Goal: Information Seeking & Learning: Learn about a topic

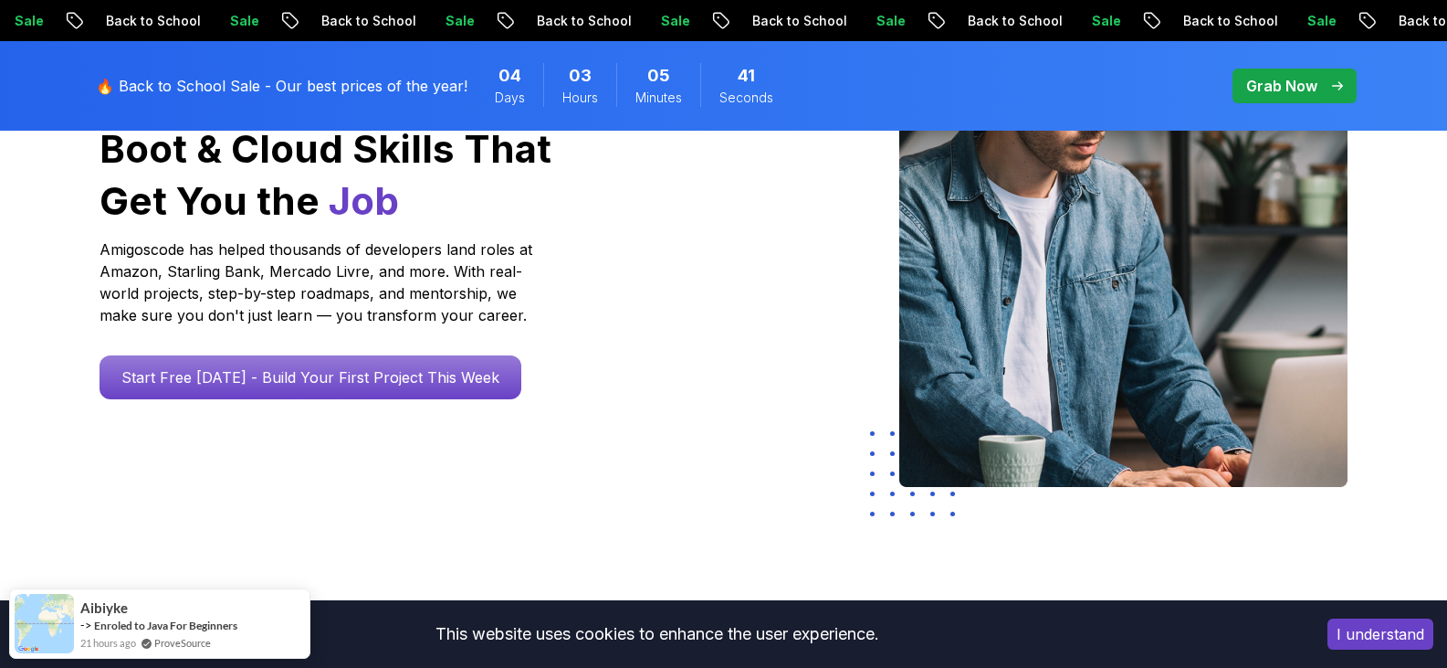
scroll to position [274, 0]
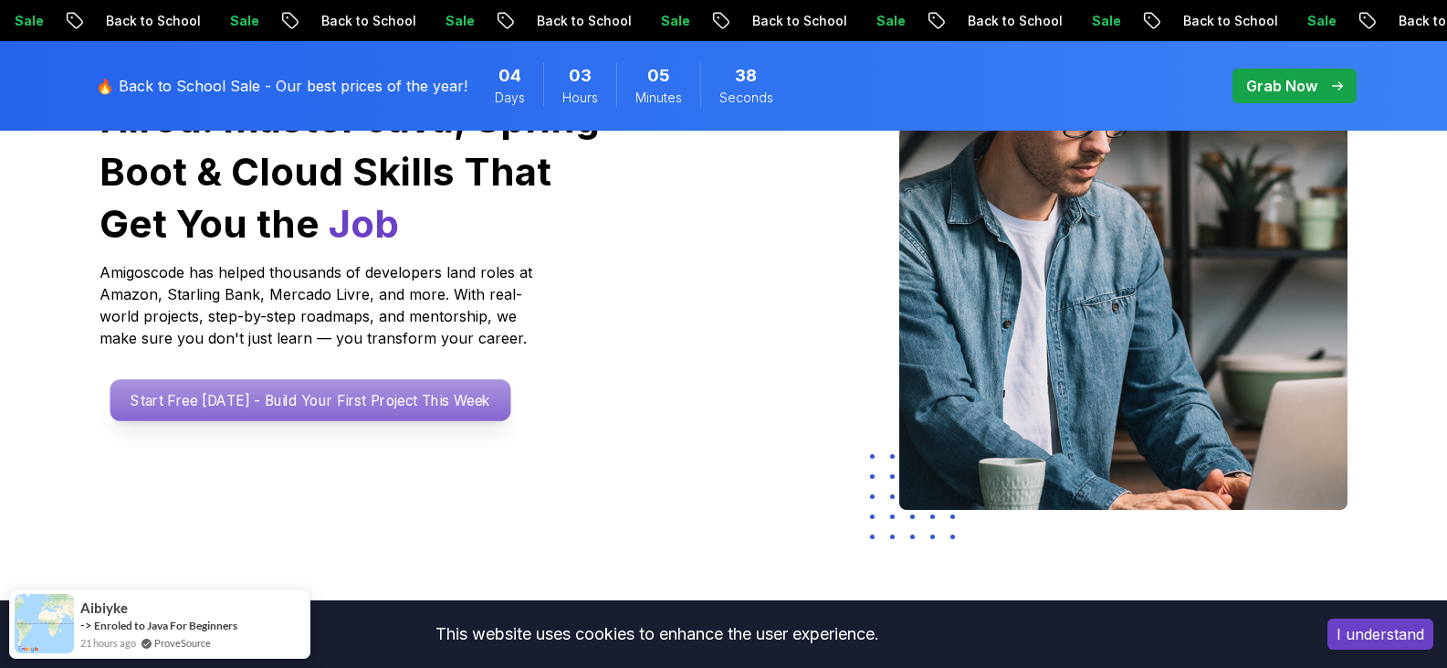
click at [386, 387] on p "Start Free Today - Build Your First Project This Week" at bounding box center [310, 400] width 401 height 42
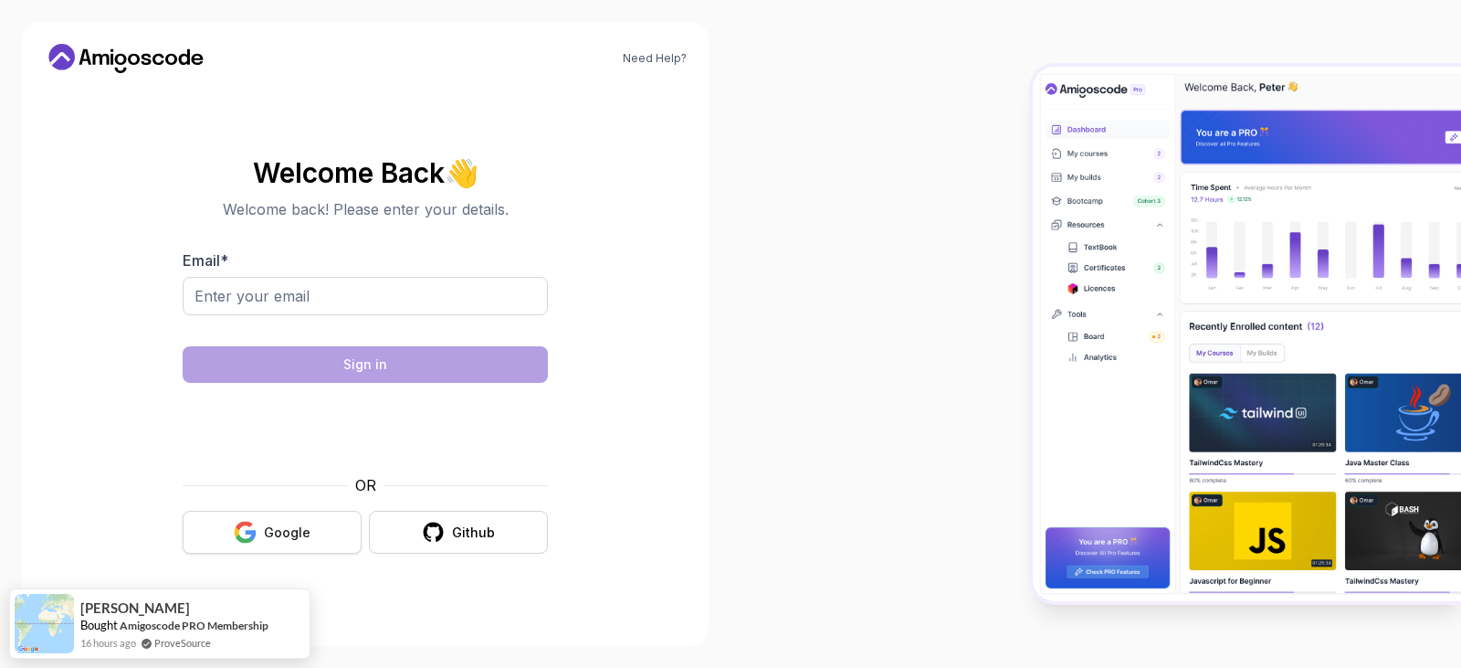
click at [305, 539] on div "Google" at bounding box center [287, 532] width 47 height 18
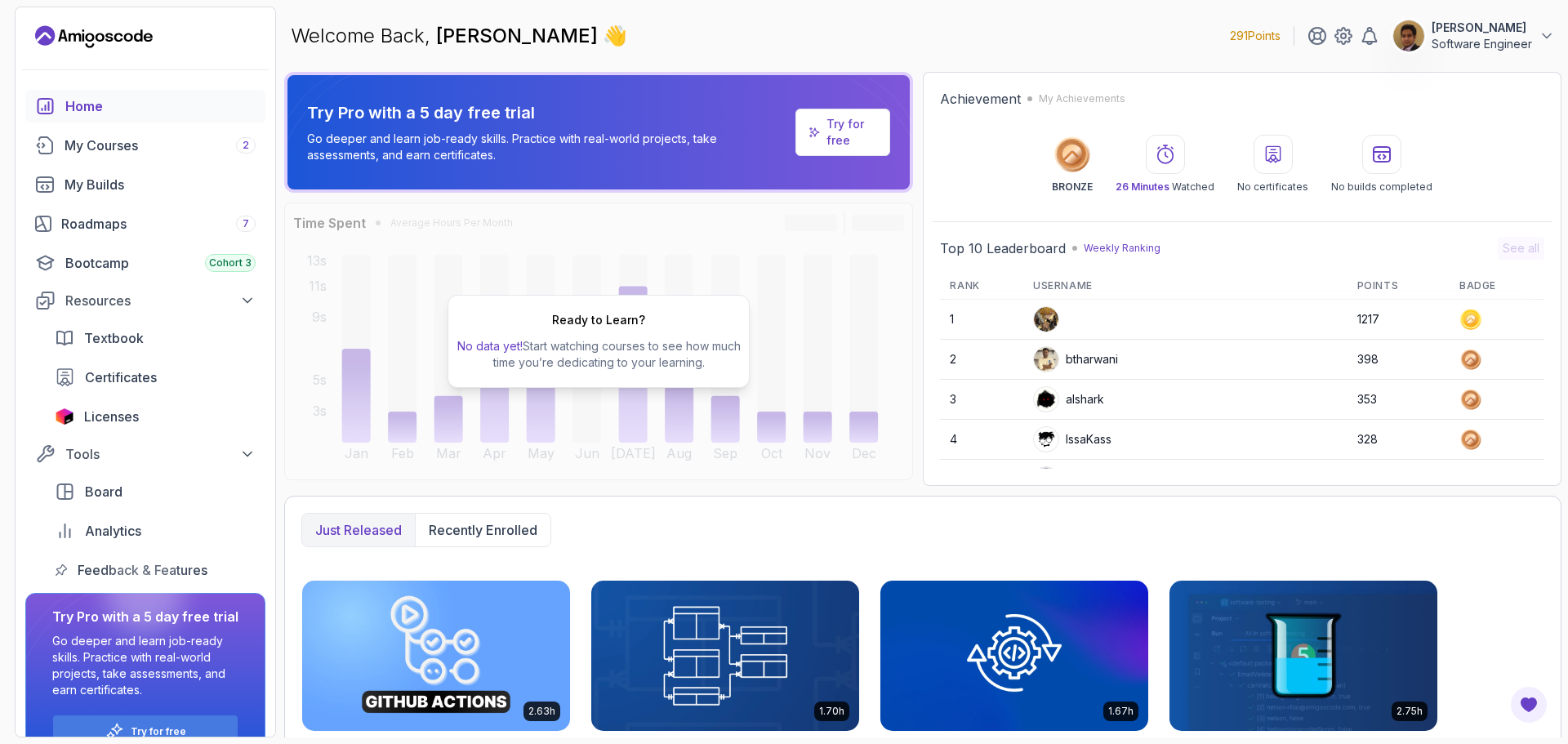
click at [843, 136] on p "Try for free" at bounding box center [852, 132] width 51 height 33
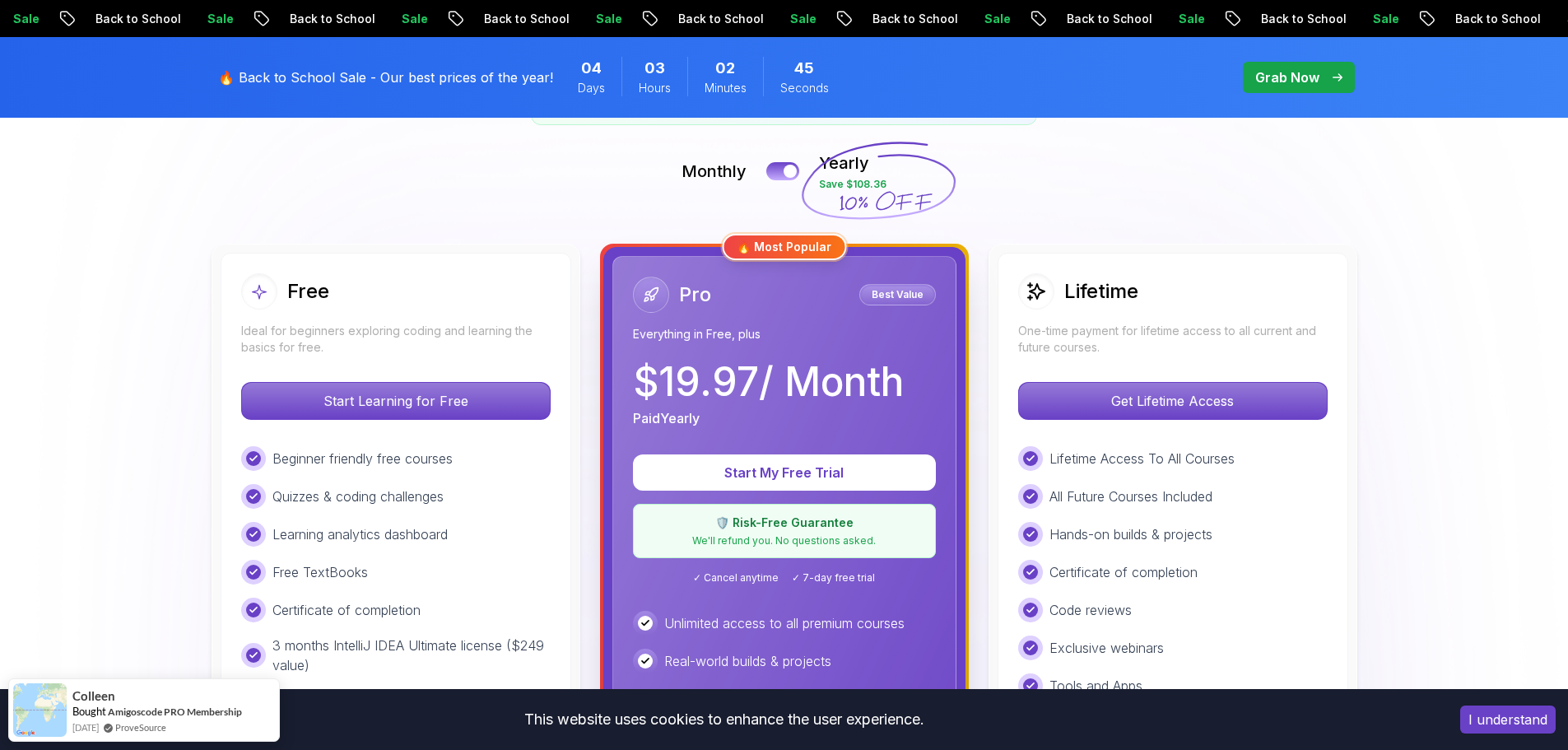
scroll to position [329, 0]
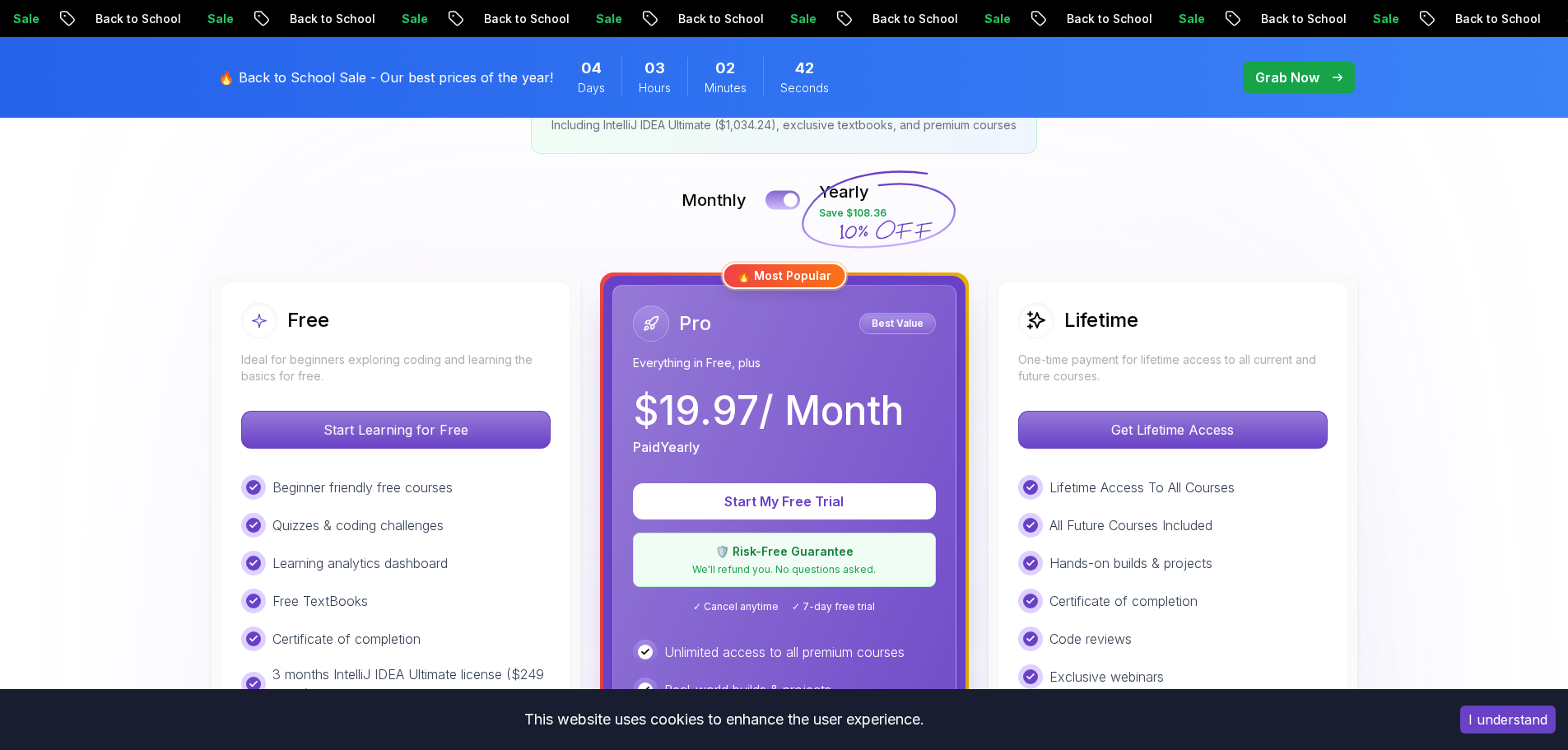
click at [772, 199] on button at bounding box center [782, 199] width 34 height 19
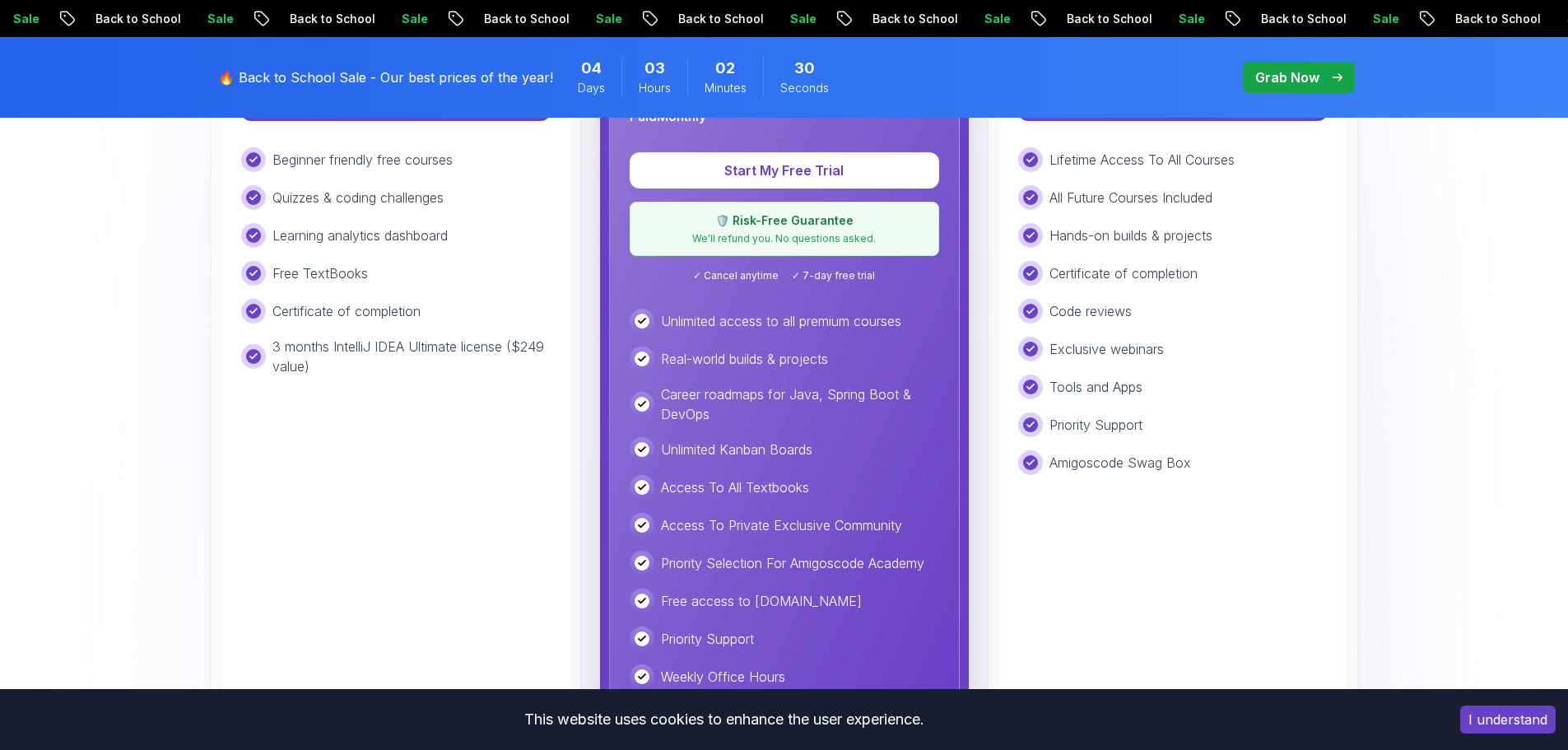
scroll to position [576, 0]
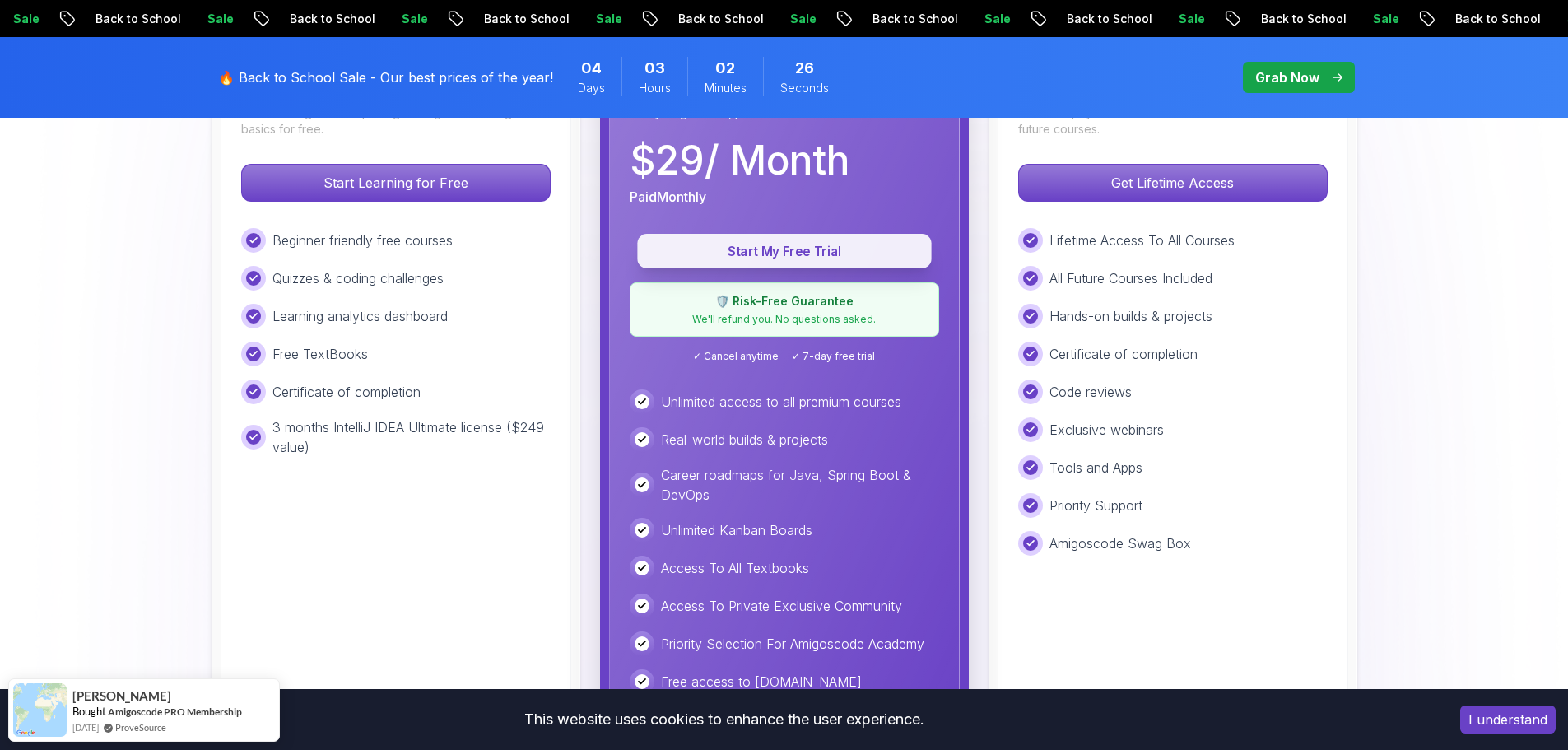
click at [806, 250] on p "Start My Free Trial" at bounding box center [784, 251] width 257 height 19
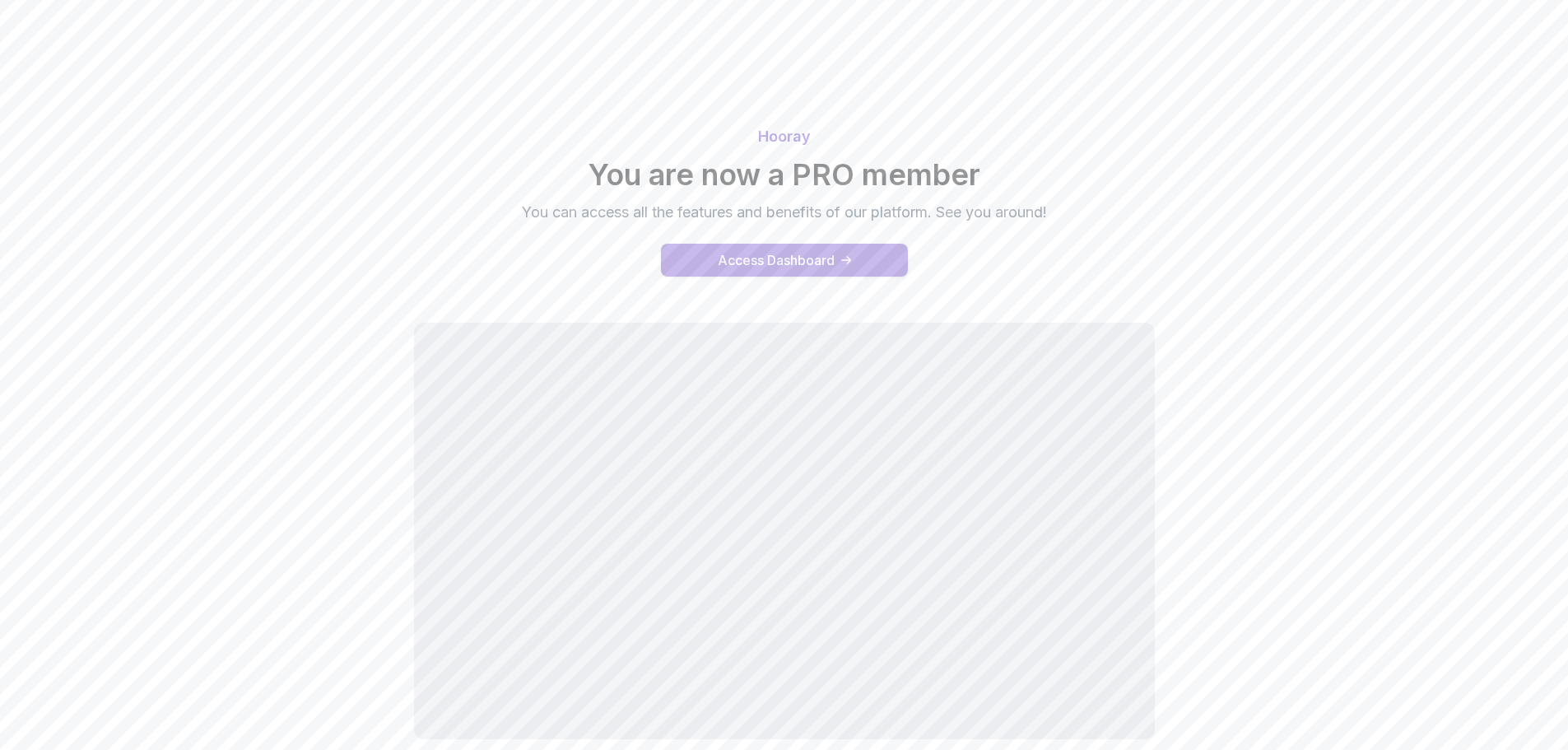
drag, startPoint x: 0, startPoint y: 0, endPoint x: 840, endPoint y: 251, distance: 876.7
click at [840, 251] on button "Access Dashboard" at bounding box center [784, 260] width 247 height 33
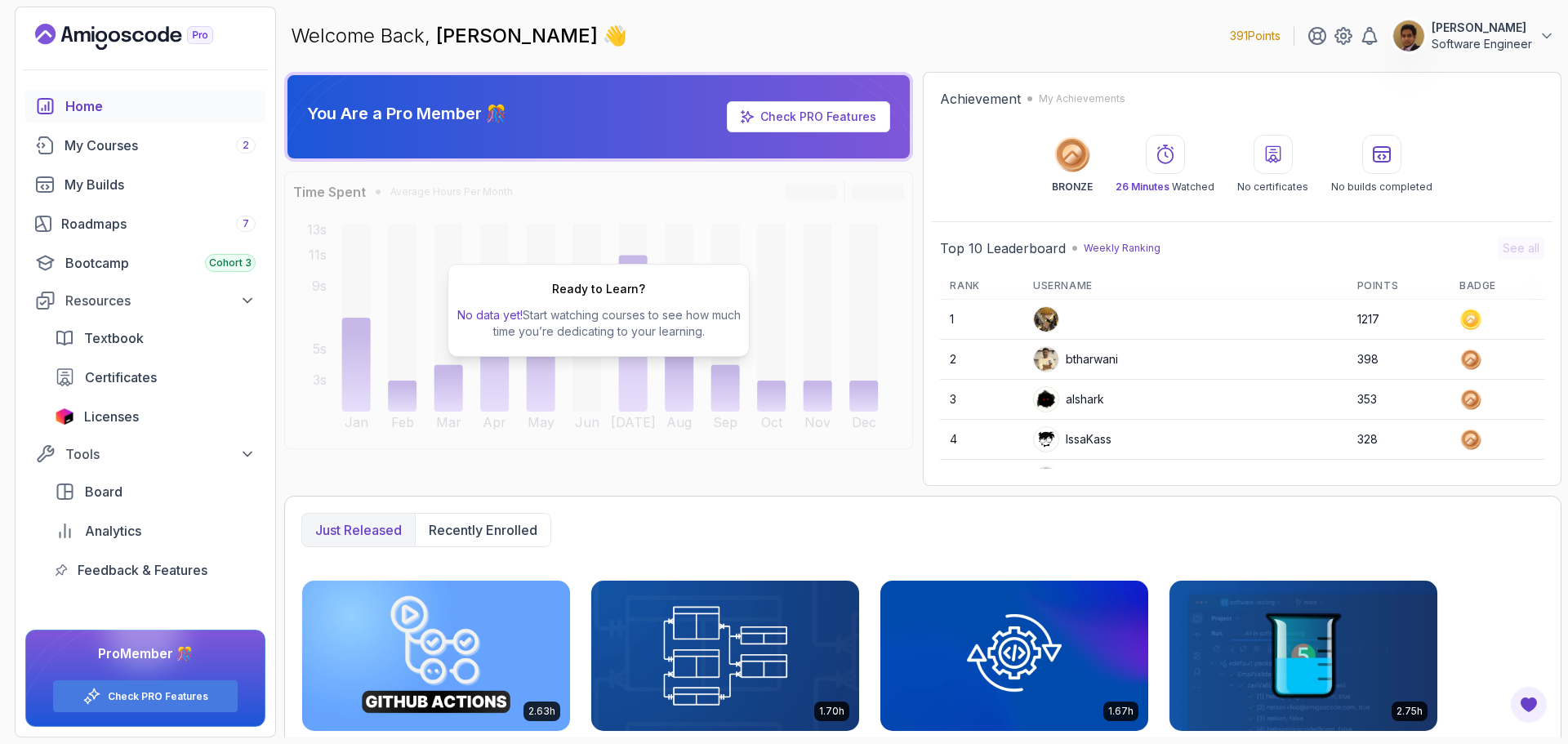
click at [1485, 46] on p "Software Engineer" at bounding box center [1482, 44] width 100 height 16
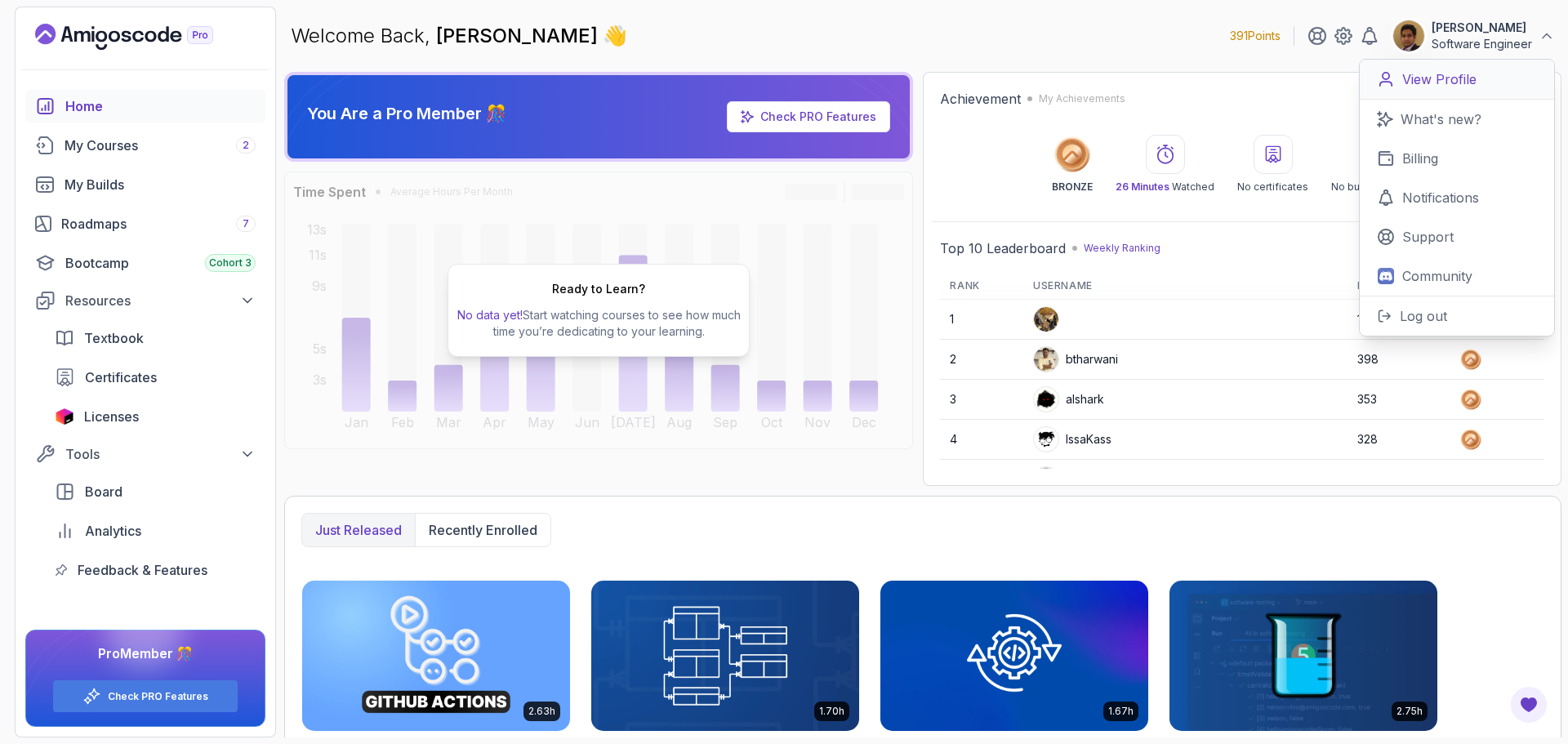
click at [1468, 85] on p "View Profile" at bounding box center [1439, 80] width 74 height 20
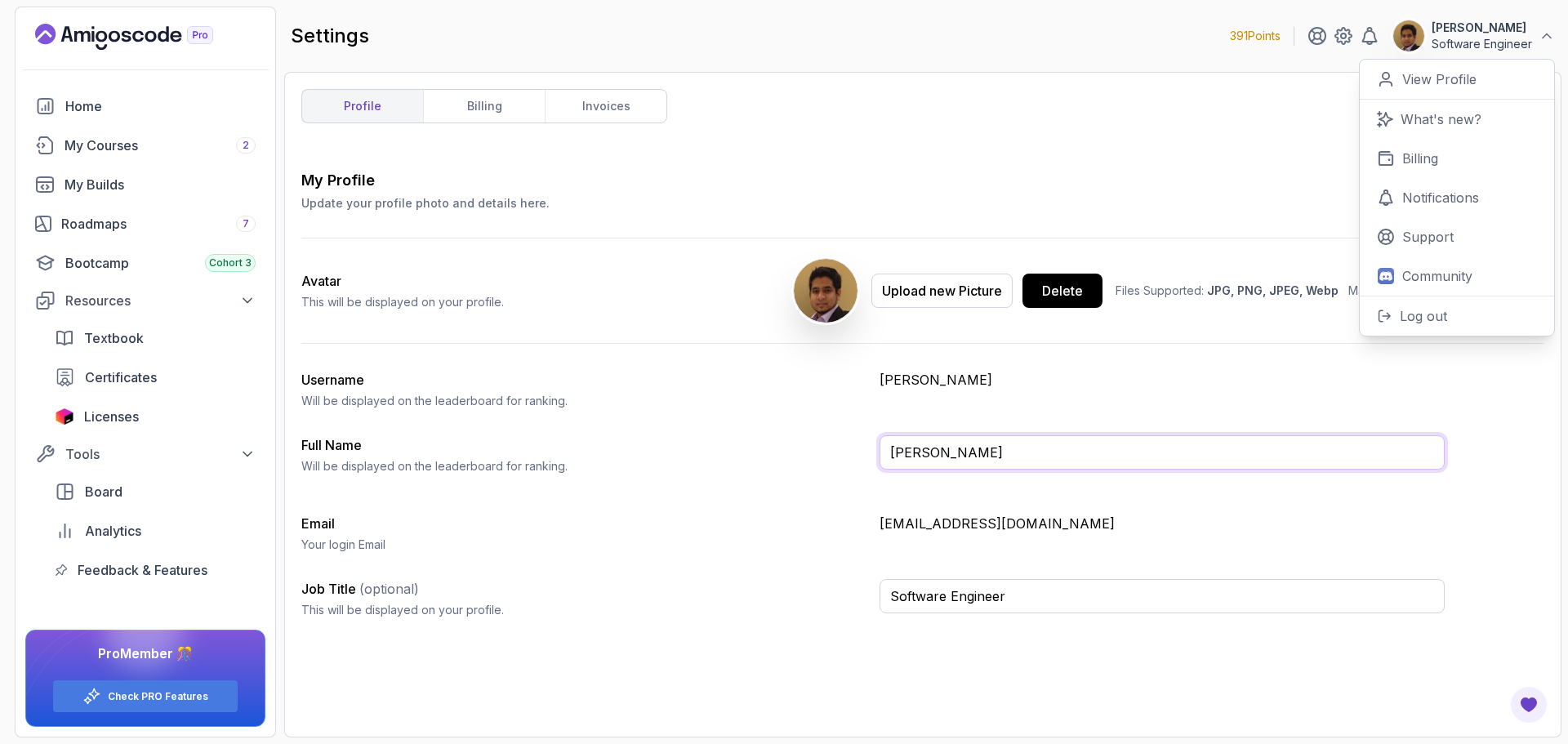
click at [1006, 450] on input "[PERSON_NAME]" at bounding box center [1163, 452] width 565 height 34
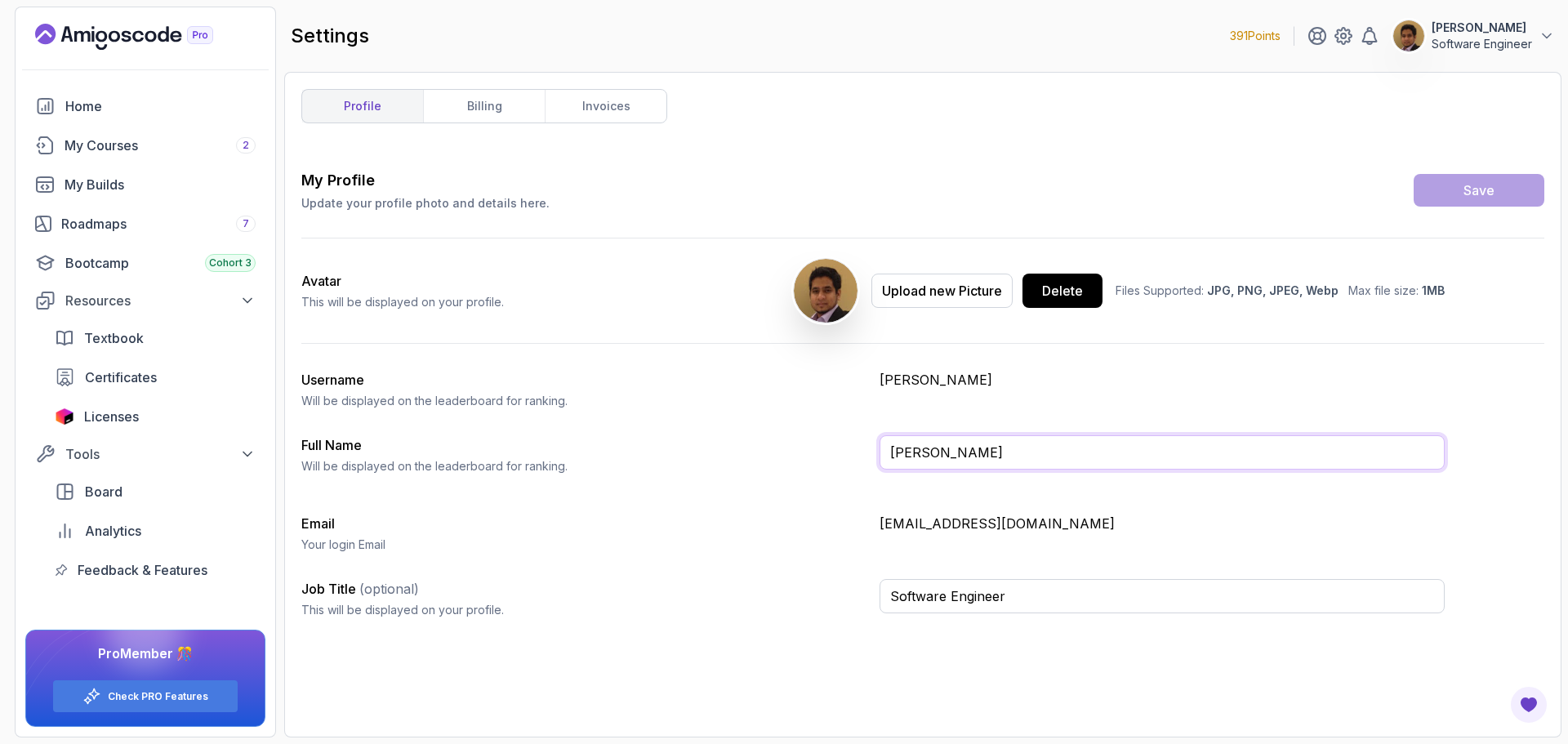
drag, startPoint x: 977, startPoint y: 452, endPoint x: 871, endPoint y: 452, distance: 106.0
click at [871, 452] on div "Full Name Will be displayed on the leaderboard for ranking. osman mohd" at bounding box center [873, 461] width 1144 height 52
click at [943, 300] on div "Upload new Picture" at bounding box center [942, 291] width 120 height 20
click at [982, 300] on div "Upload new Picture" at bounding box center [942, 291] width 120 height 20
click at [1504, 192] on button "Save" at bounding box center [1479, 190] width 131 height 33
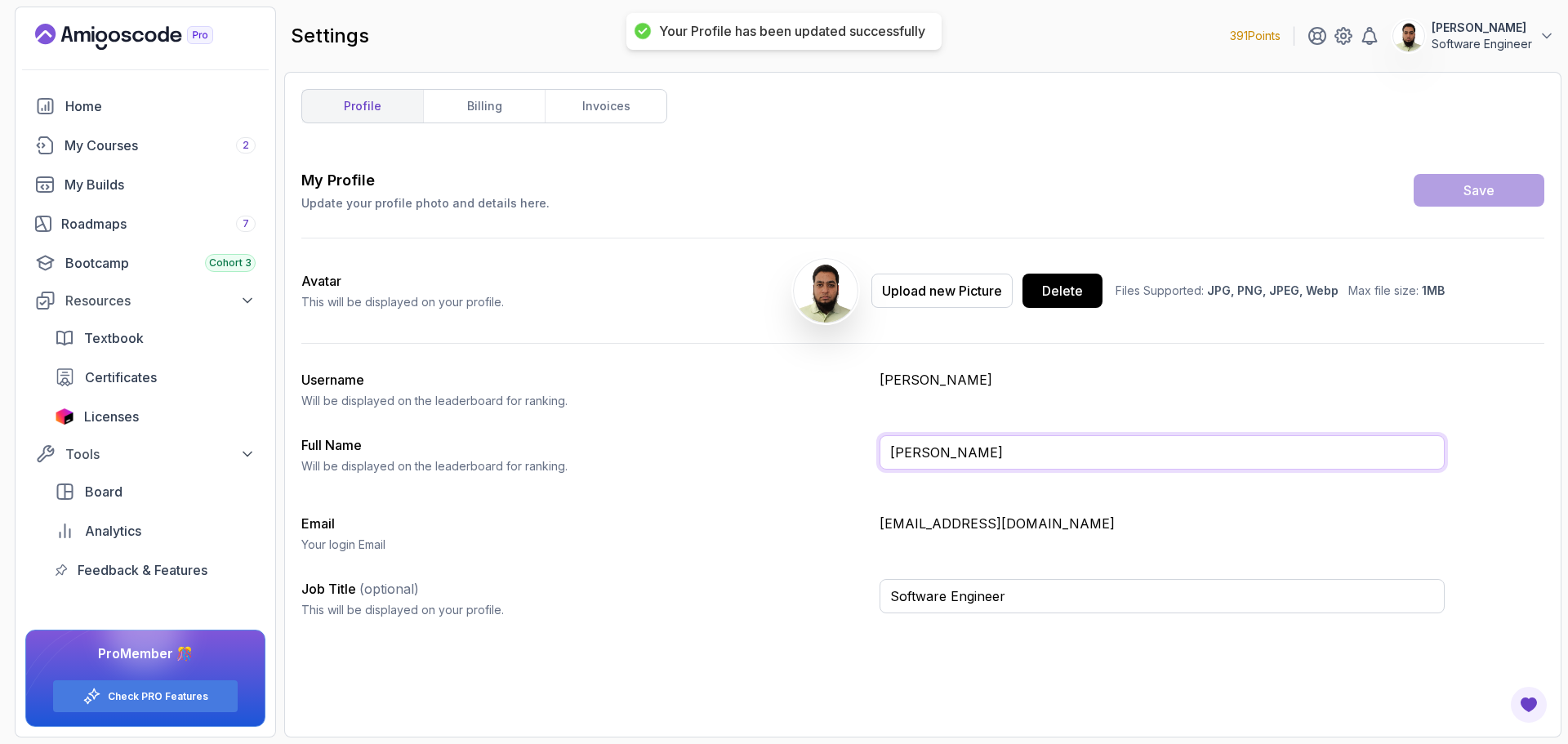
click at [974, 457] on input "Osman Mohammed" at bounding box center [1163, 452] width 565 height 34
click at [935, 458] on input "Osman Mohammed" at bounding box center [1163, 452] width 565 height 34
drag, startPoint x: 967, startPoint y: 452, endPoint x: 1024, endPoint y: 450, distance: 57.0
click at [1024, 450] on input "Osman Mohammed" at bounding box center [1163, 452] width 565 height 34
drag, startPoint x: 972, startPoint y: 449, endPoint x: 886, endPoint y: 453, distance: 86.1
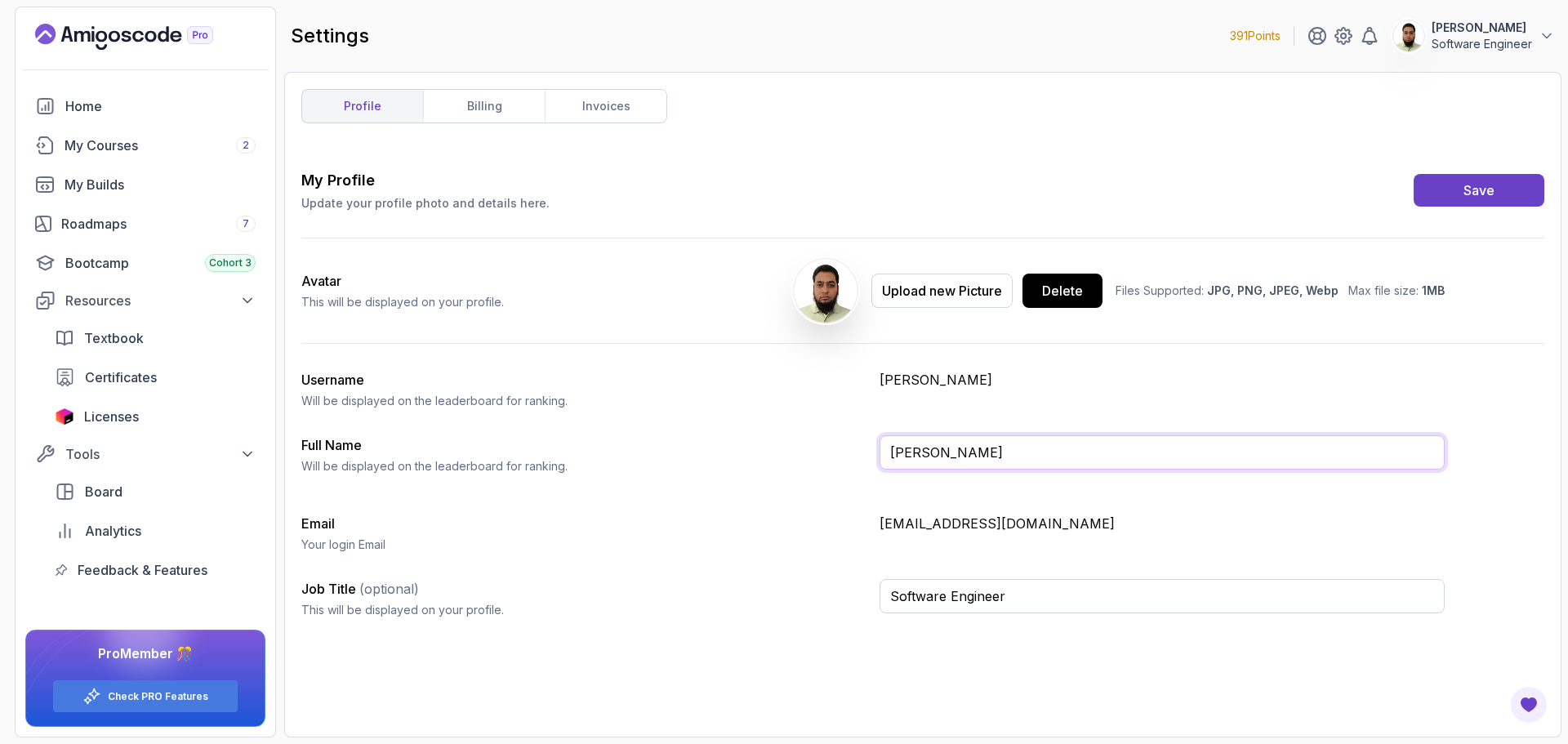
click at [886, 453] on input "Osman Mohd" at bounding box center [1163, 452] width 565 height 34
click at [980, 453] on input "Osman Mohd" at bounding box center [1163, 452] width 565 height 34
type input "Osman Mohammed"
click at [482, 108] on link "billing" at bounding box center [484, 106] width 122 height 33
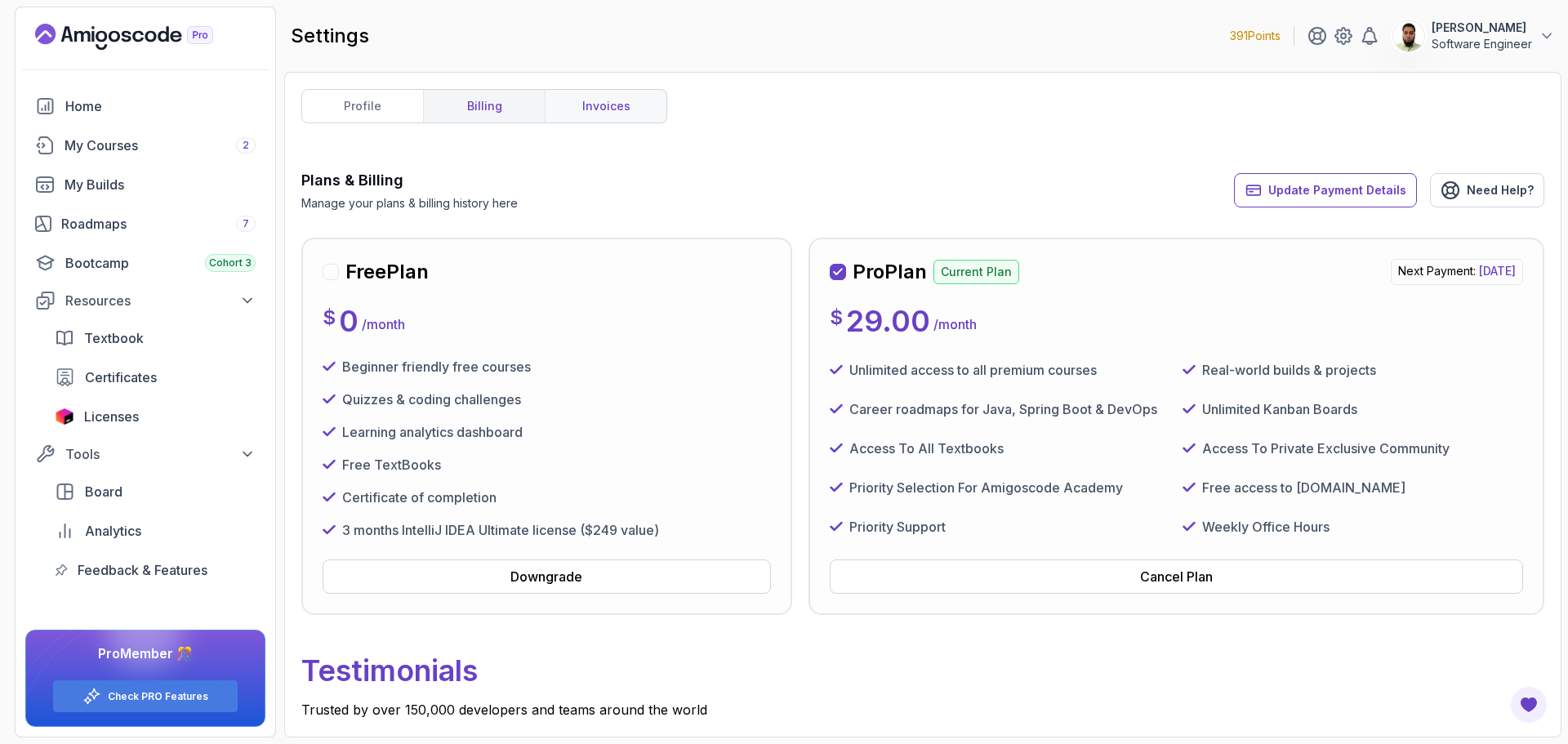
click at [592, 107] on link "invoices" at bounding box center [606, 106] width 122 height 33
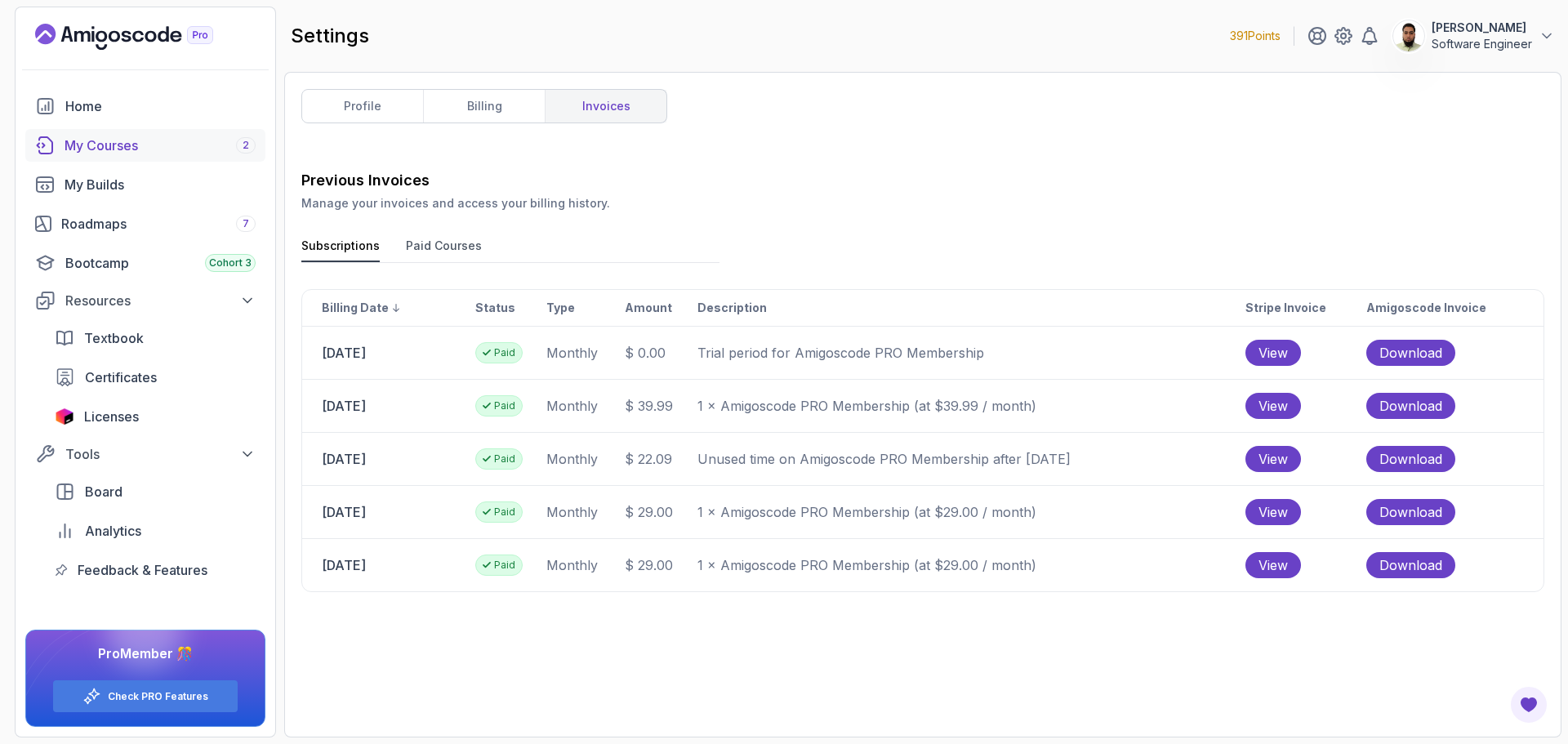
click at [145, 146] on div "My Courses 2" at bounding box center [160, 146] width 191 height 20
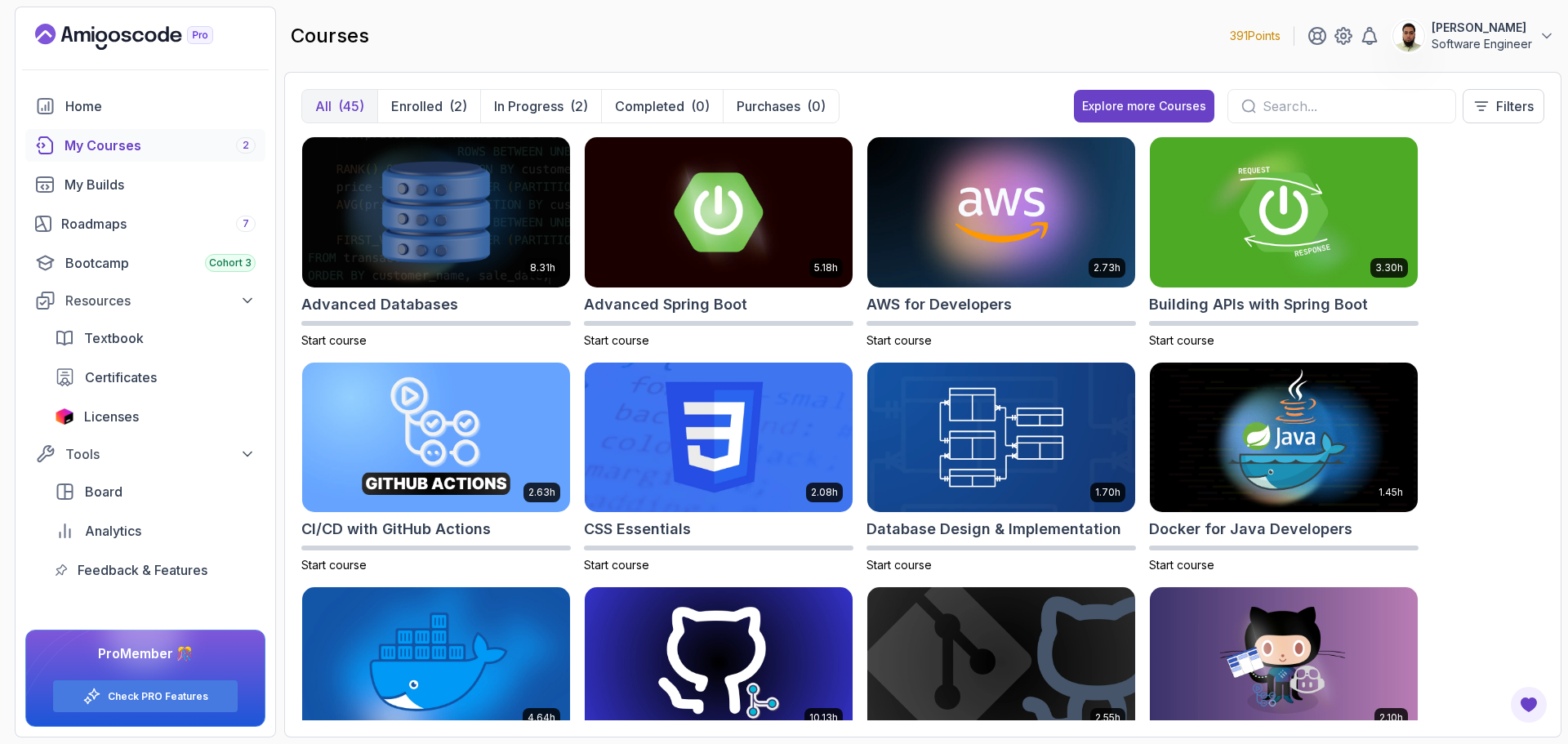
click at [132, 37] on icon "Landing page" at bounding box center [123, 36] width 178 height 26
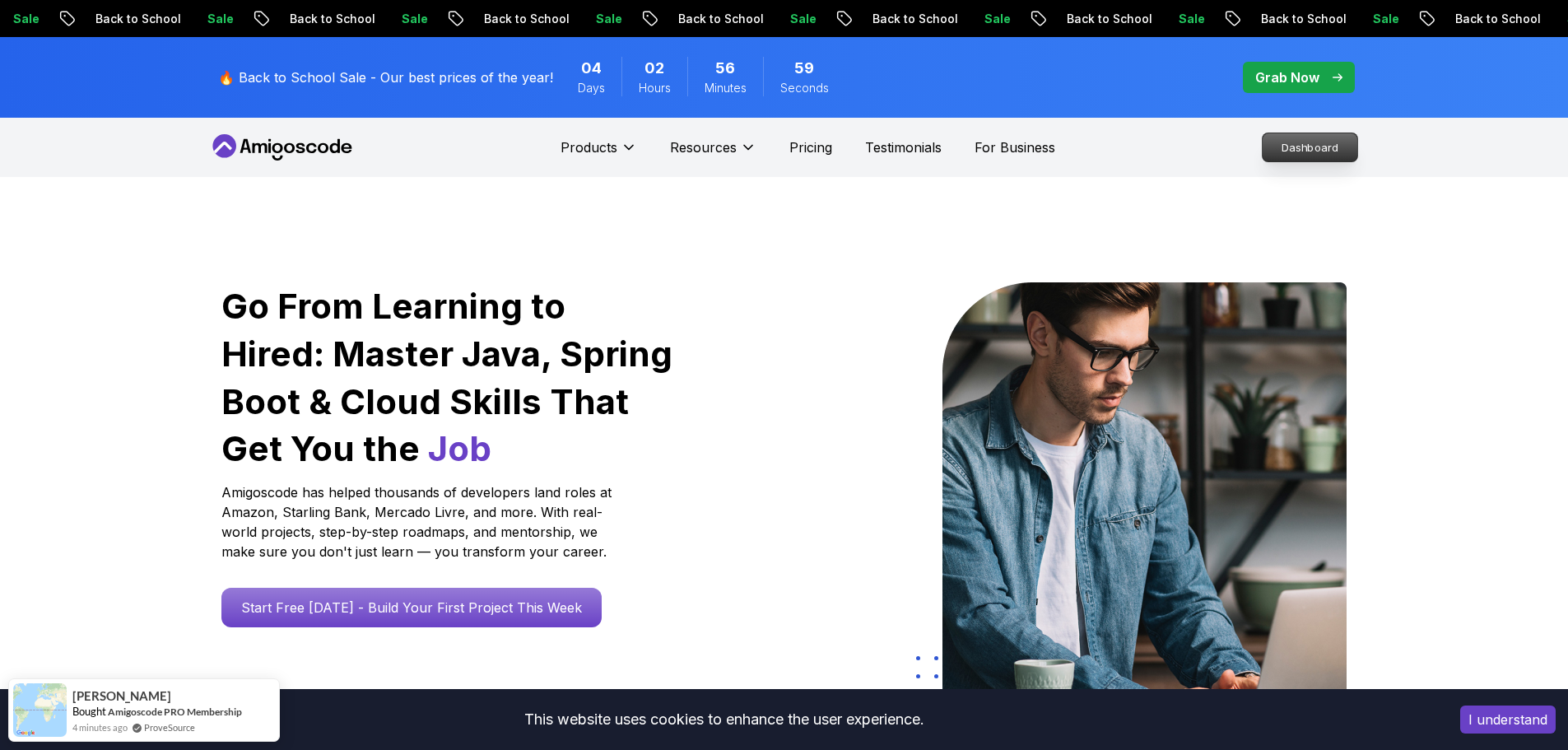
click at [1330, 155] on p "Dashboard" at bounding box center [1309, 147] width 95 height 28
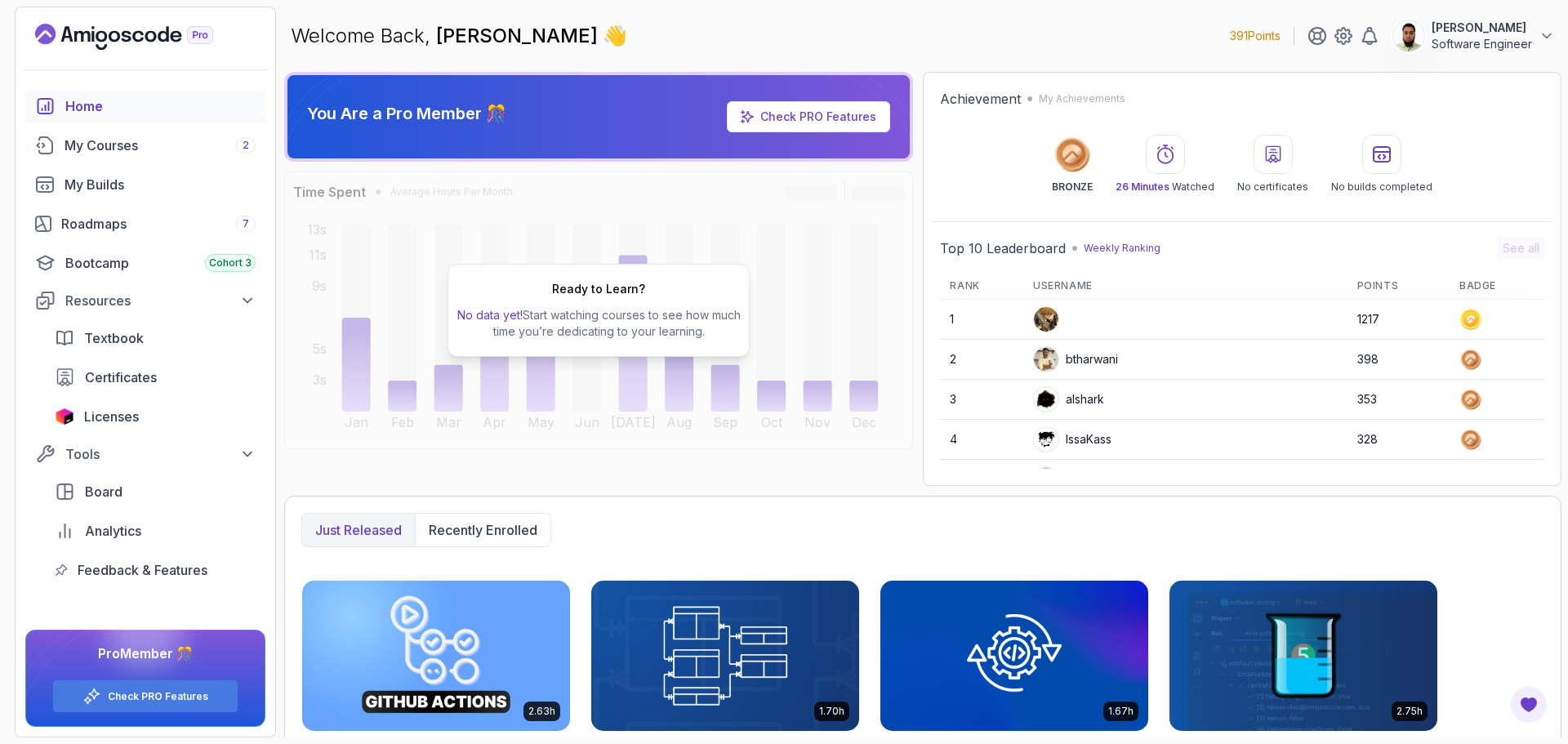
scroll to position [6, 0]
click at [1106, 347] on div "btharwani" at bounding box center [1075, 352] width 85 height 26
click at [1059, 350] on img at bounding box center [1046, 352] width 24 height 24
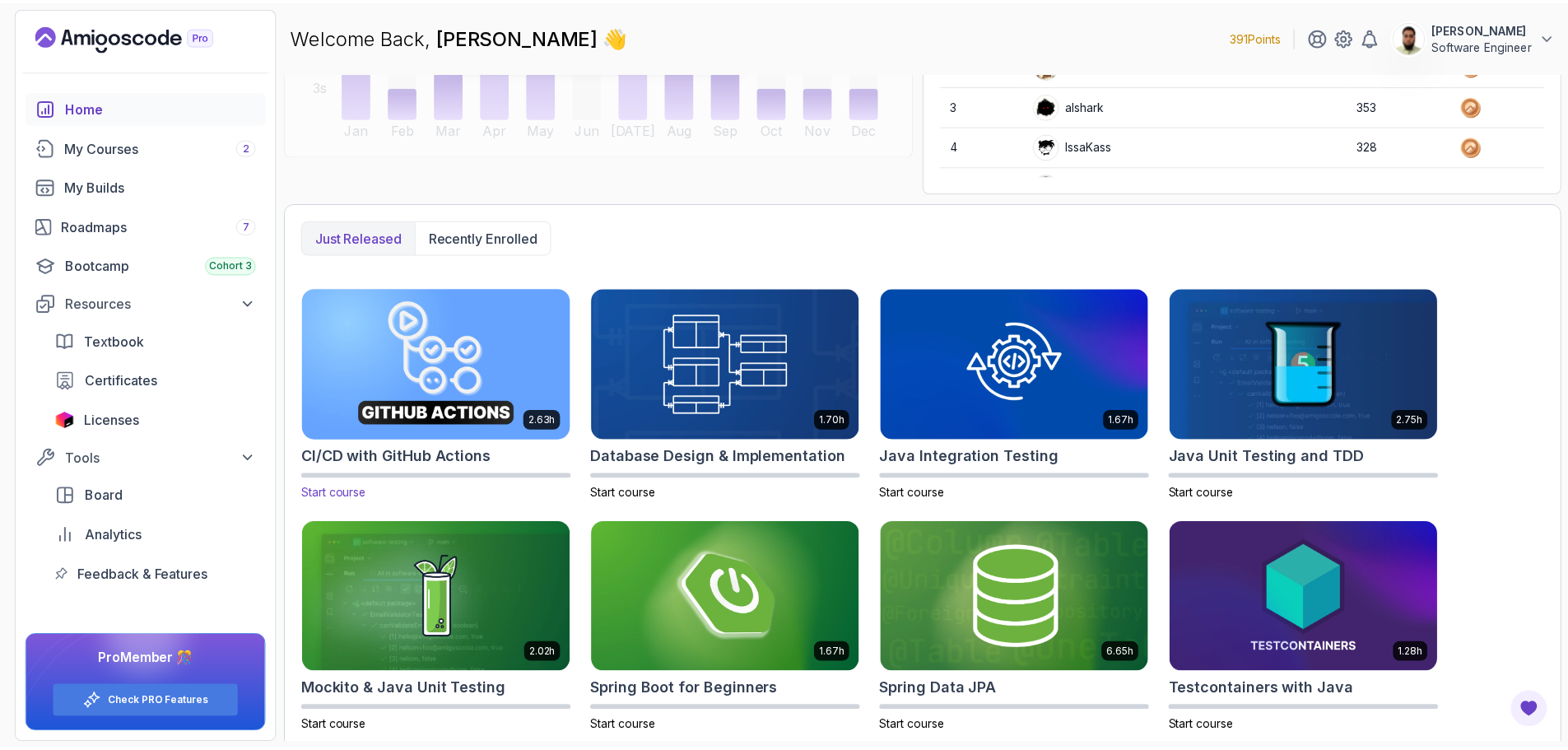
scroll to position [306, 0]
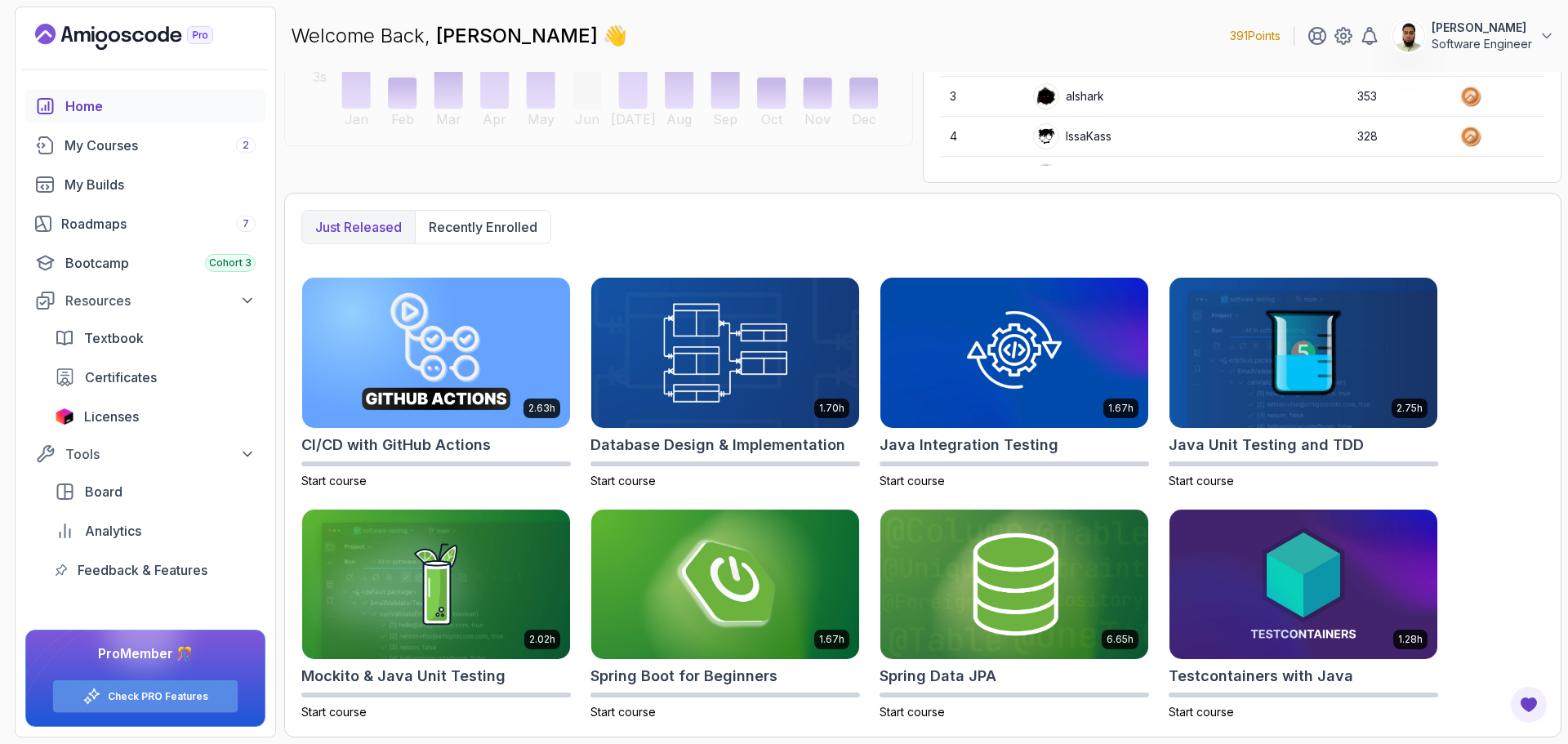
click at [124, 690] on link "Check PRO Features" at bounding box center [158, 697] width 100 height 13
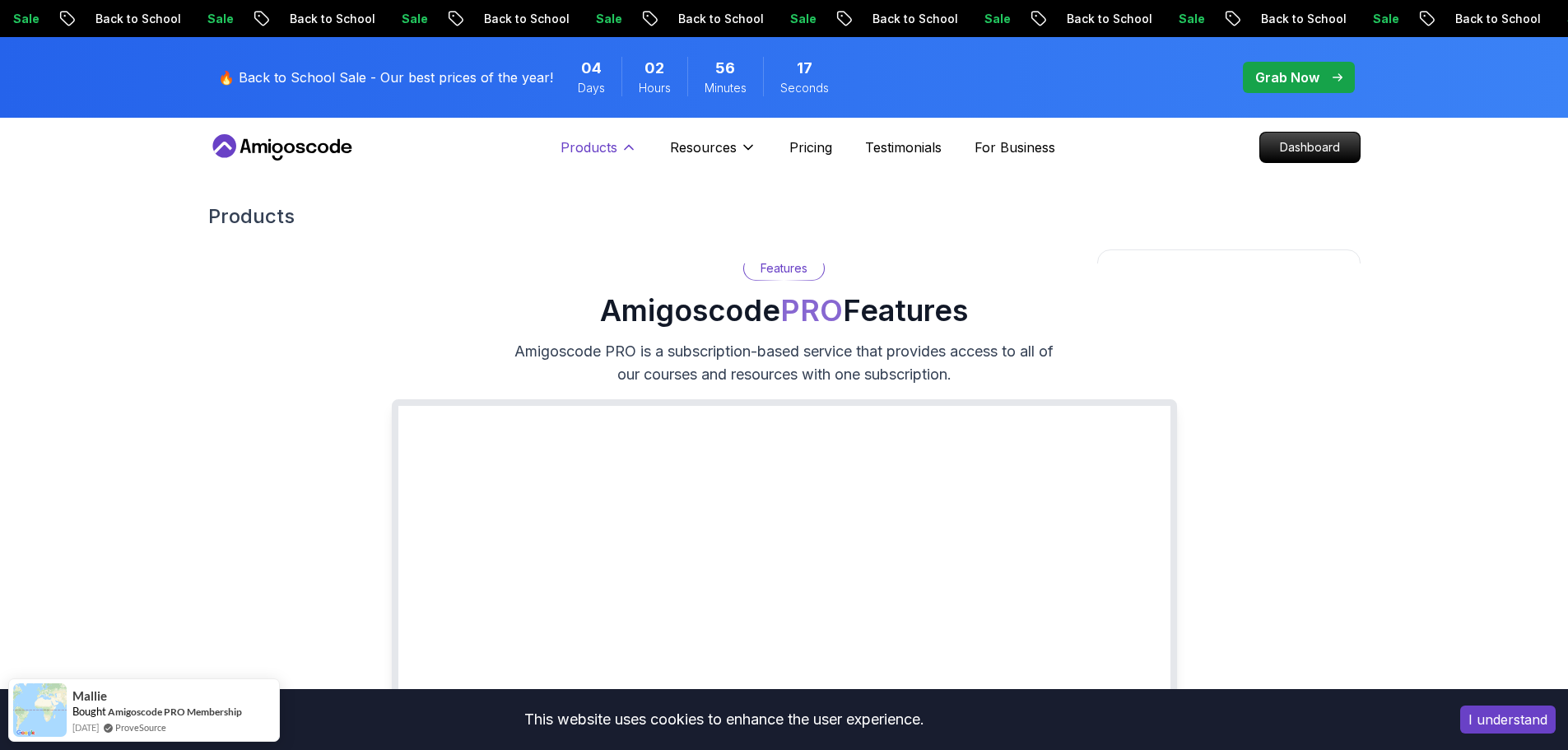
click at [583, 149] on p "Products" at bounding box center [588, 148] width 57 height 20
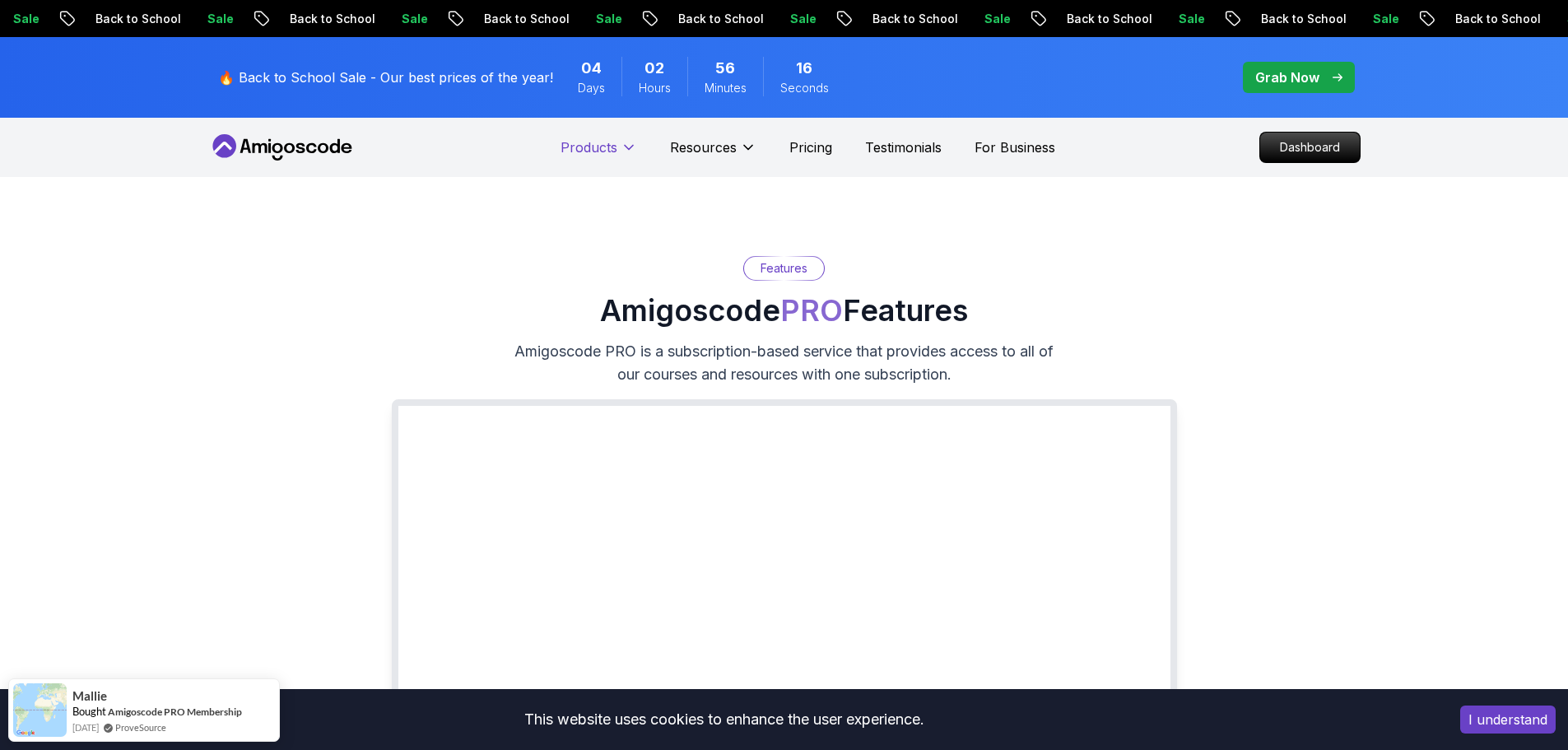
click at [583, 149] on p "Products" at bounding box center [588, 148] width 57 height 20
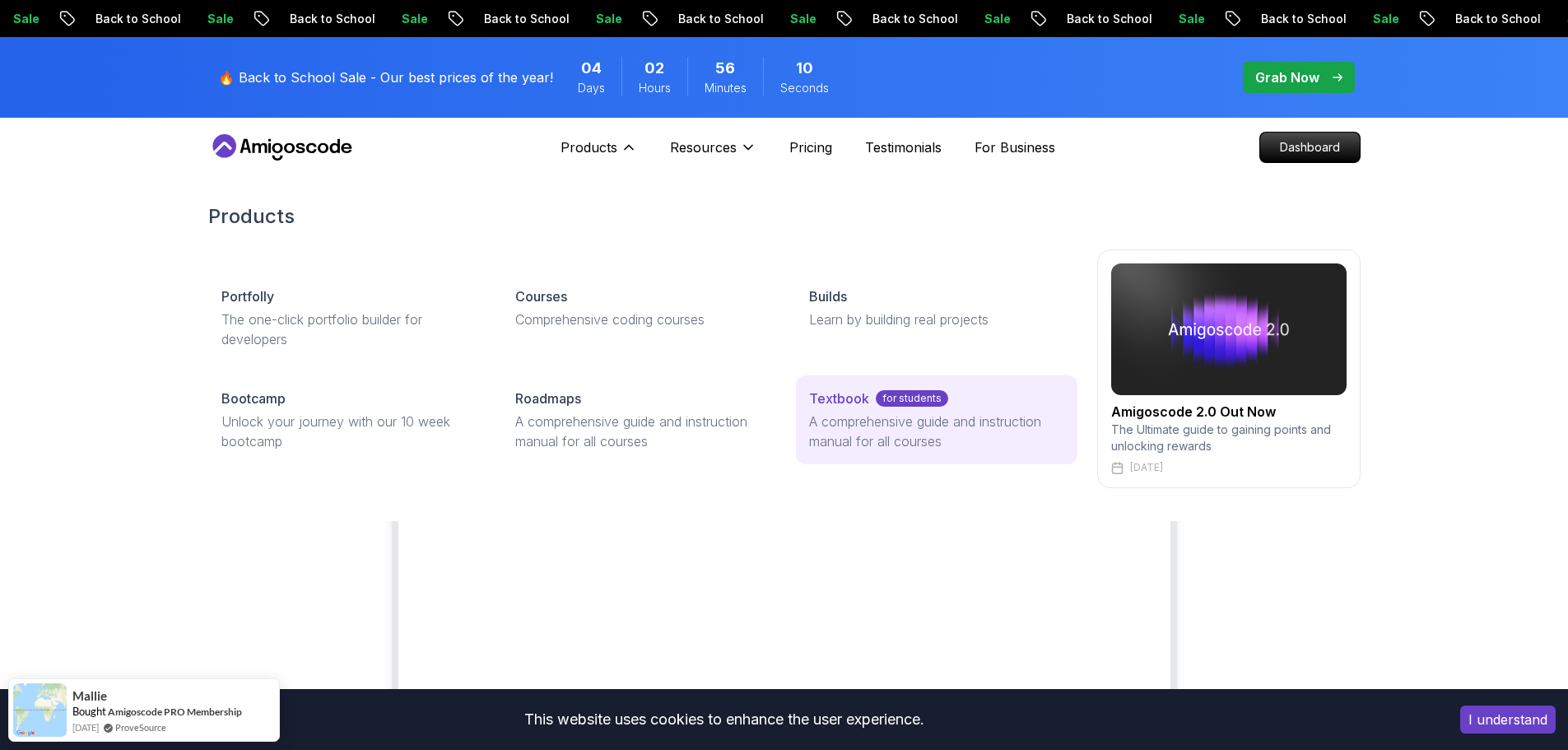
click at [866, 414] on p "A comprehensive guide and instruction manual for all courses" at bounding box center [936, 432] width 254 height 40
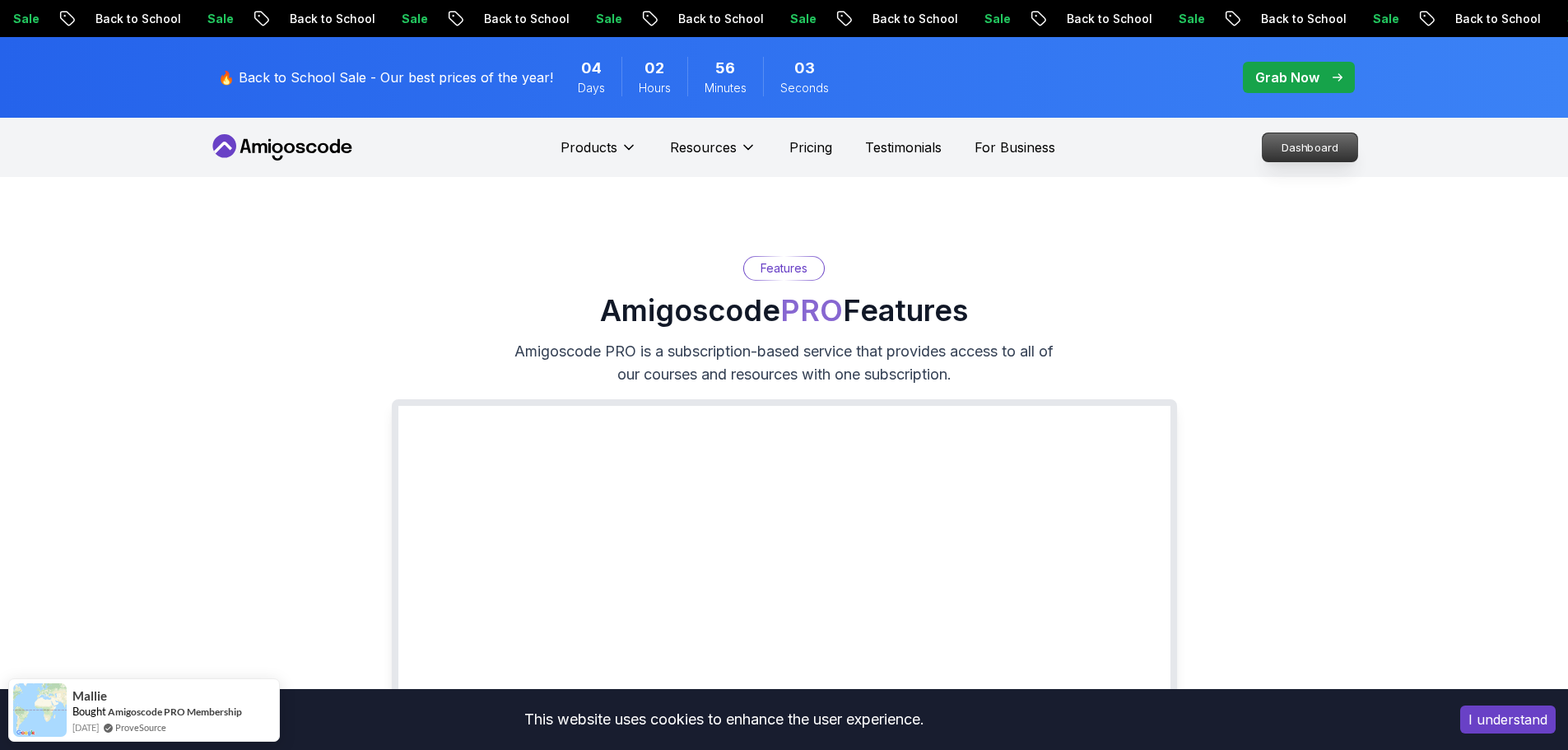
click at [1304, 138] on p "Dashboard" at bounding box center [1309, 147] width 95 height 28
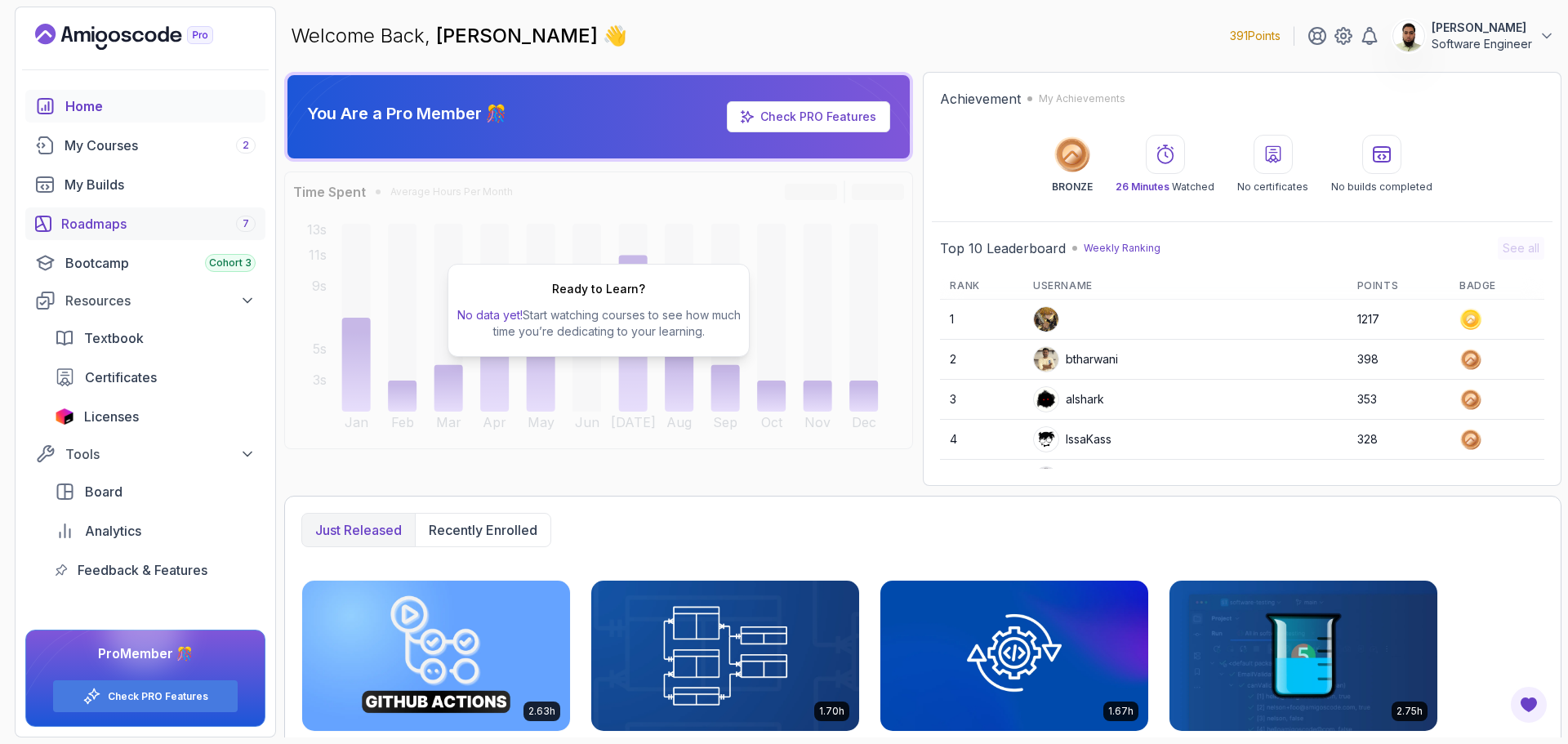
click at [200, 221] on div "Roadmaps 7" at bounding box center [157, 224] width 194 height 20
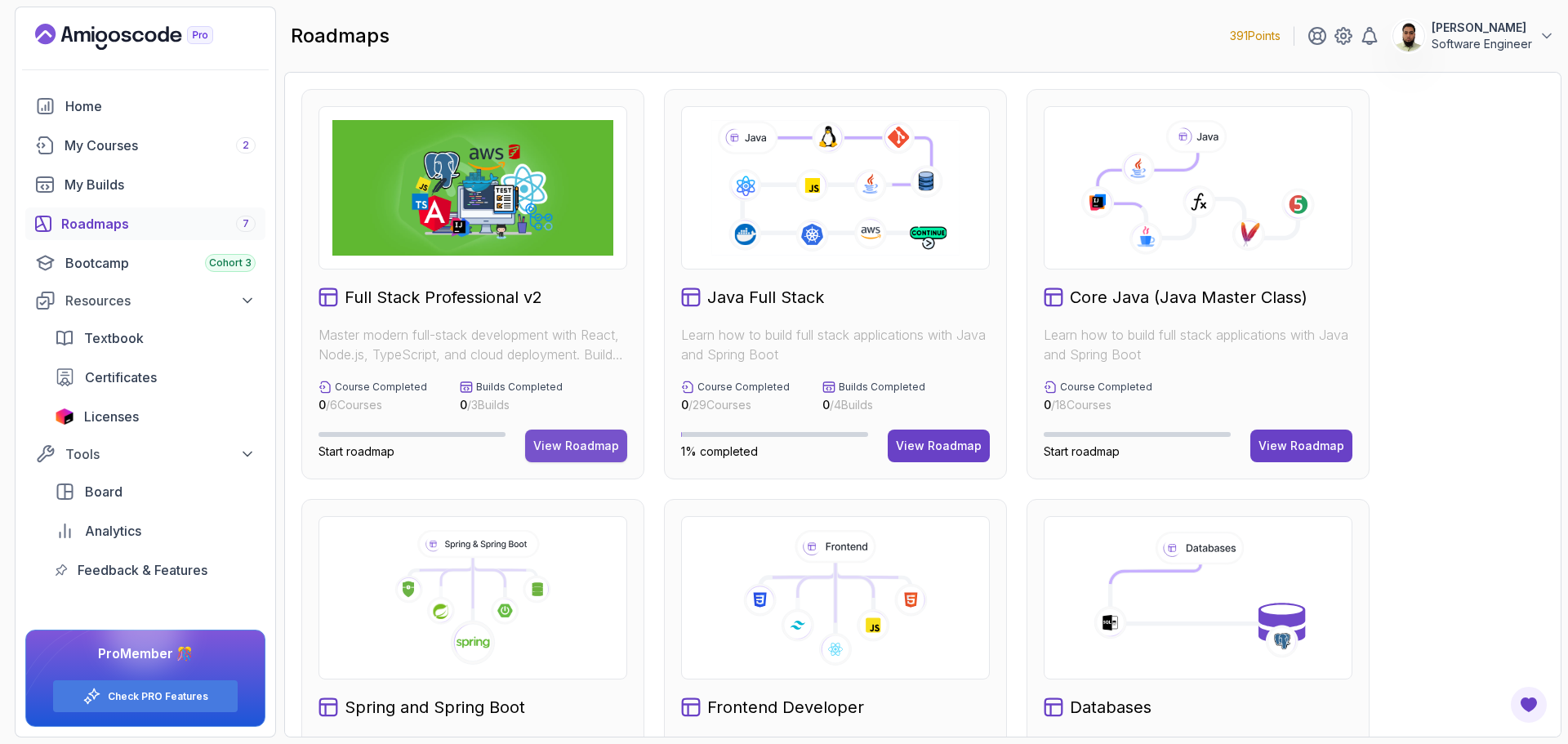
click at [585, 446] on div "View Roadmap" at bounding box center [576, 446] width 86 height 16
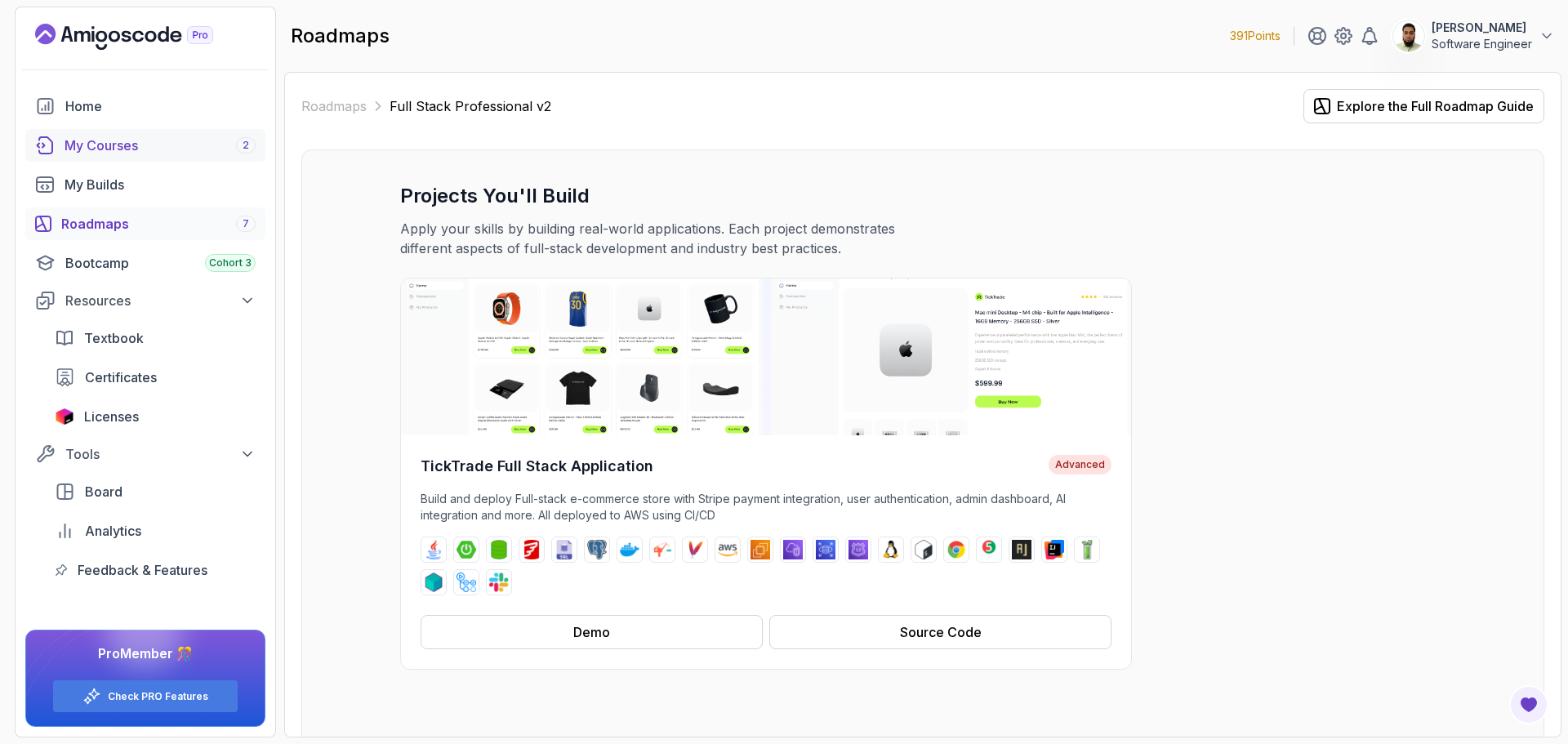
click at [192, 150] on div "My Courses 2" at bounding box center [160, 146] width 191 height 20
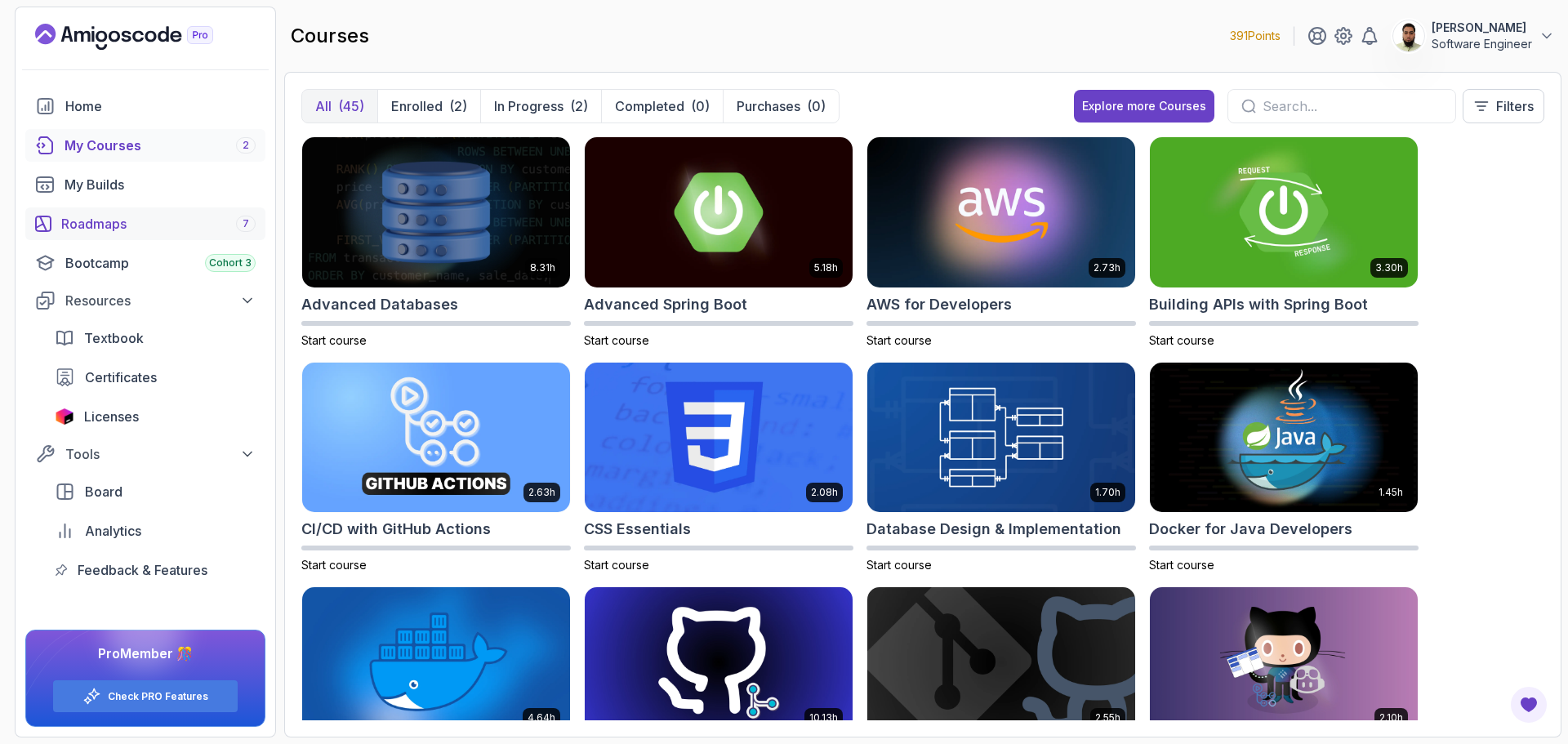
click at [141, 231] on div "Roadmaps 7" at bounding box center [157, 224] width 194 height 20
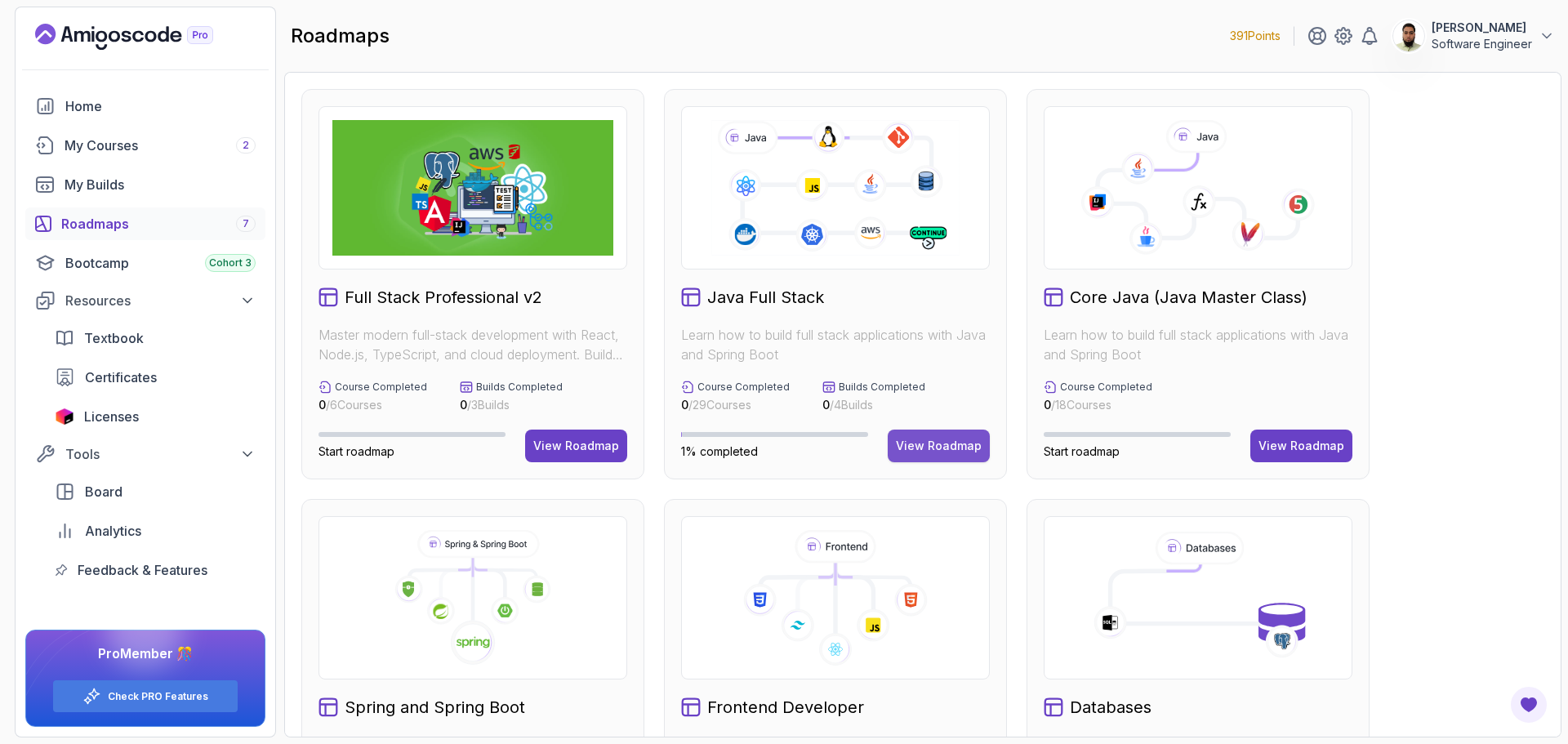
click at [932, 449] on div "View Roadmap" at bounding box center [939, 446] width 86 height 16
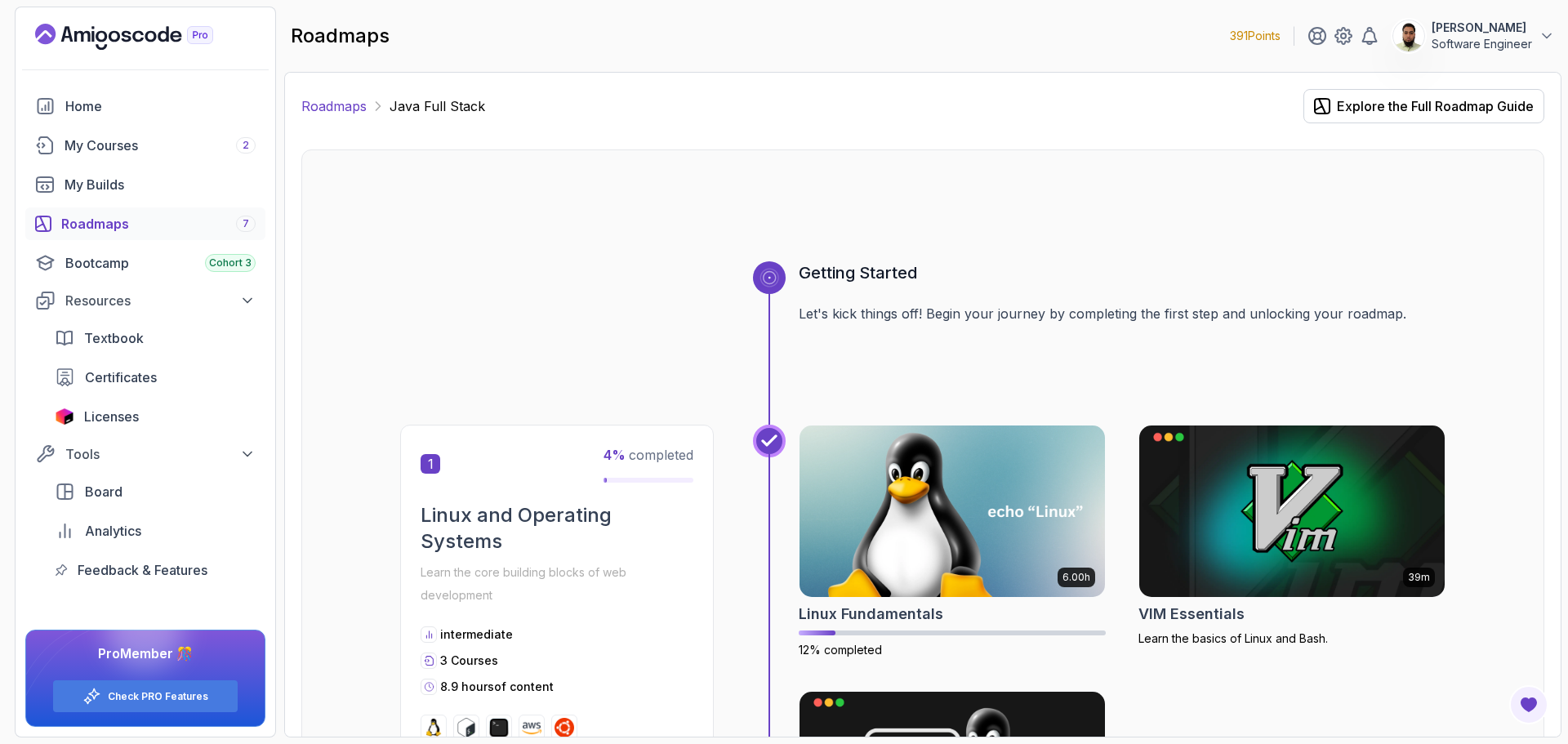
click at [342, 110] on link "Roadmaps" at bounding box center [334, 106] width 65 height 20
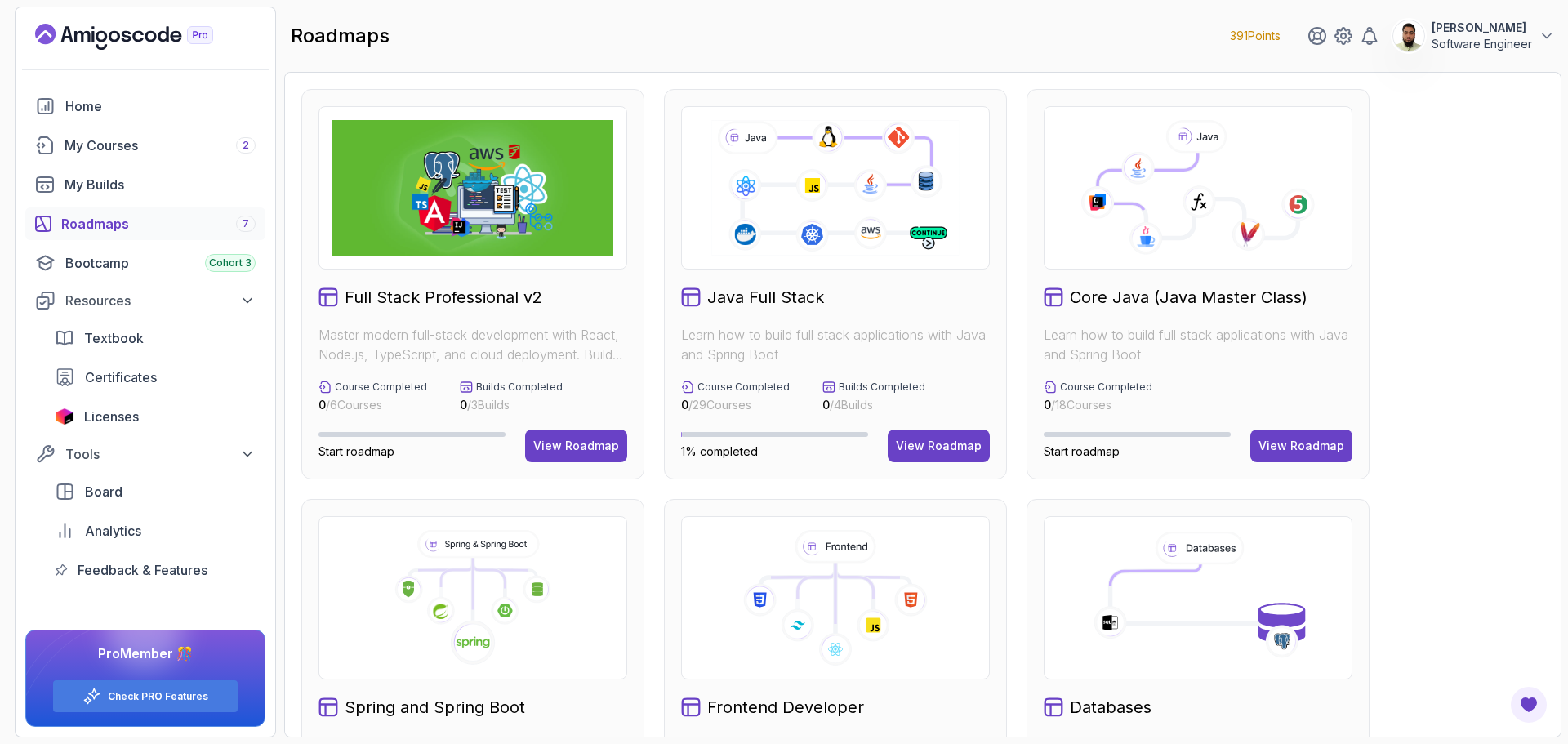
click at [118, 212] on link "Roadmaps 7" at bounding box center [145, 224] width 240 height 33
click at [351, 452] on span "Start roadmap" at bounding box center [356, 452] width 76 height 14
click at [607, 445] on div "View Roadmap" at bounding box center [576, 446] width 86 height 16
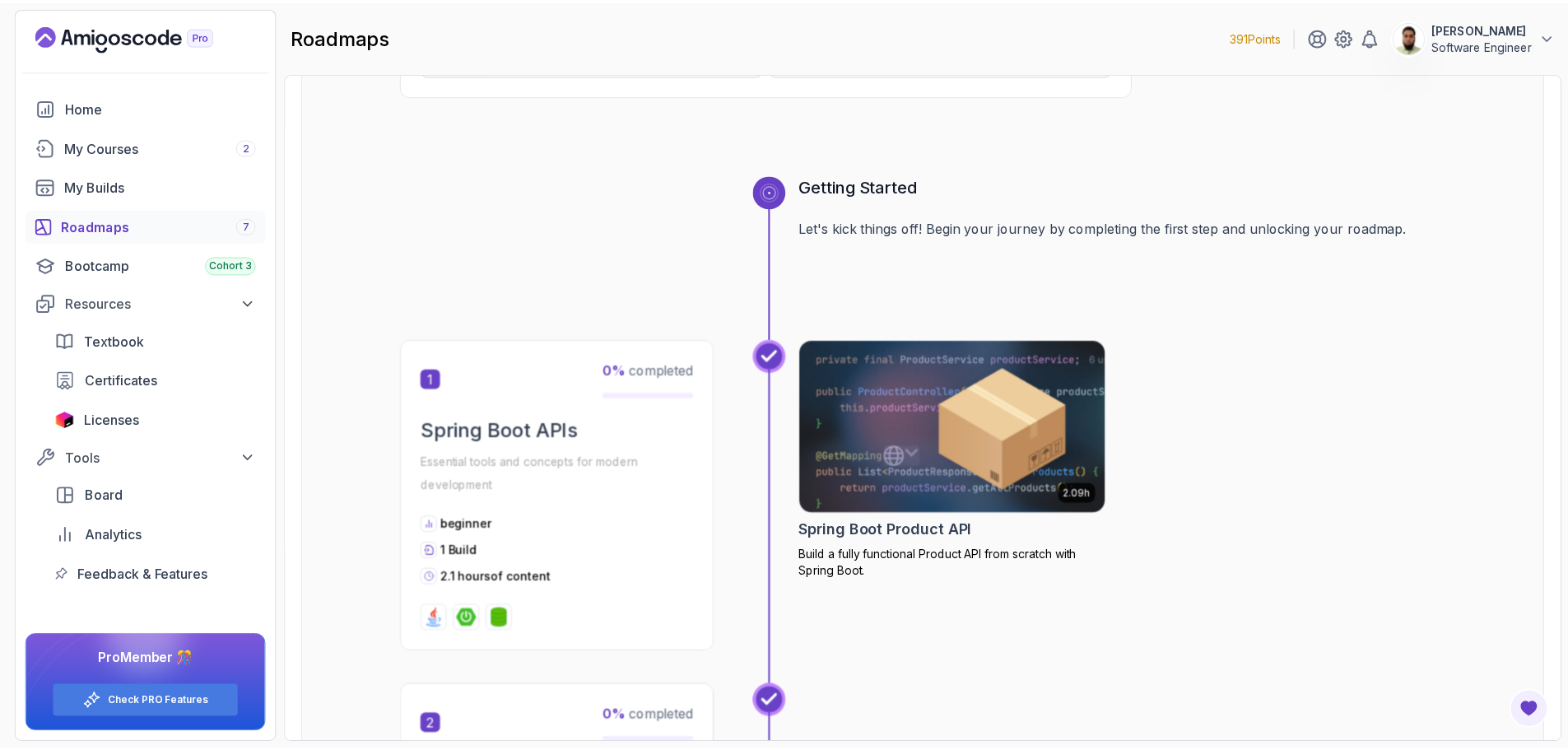
scroll to position [741, 0]
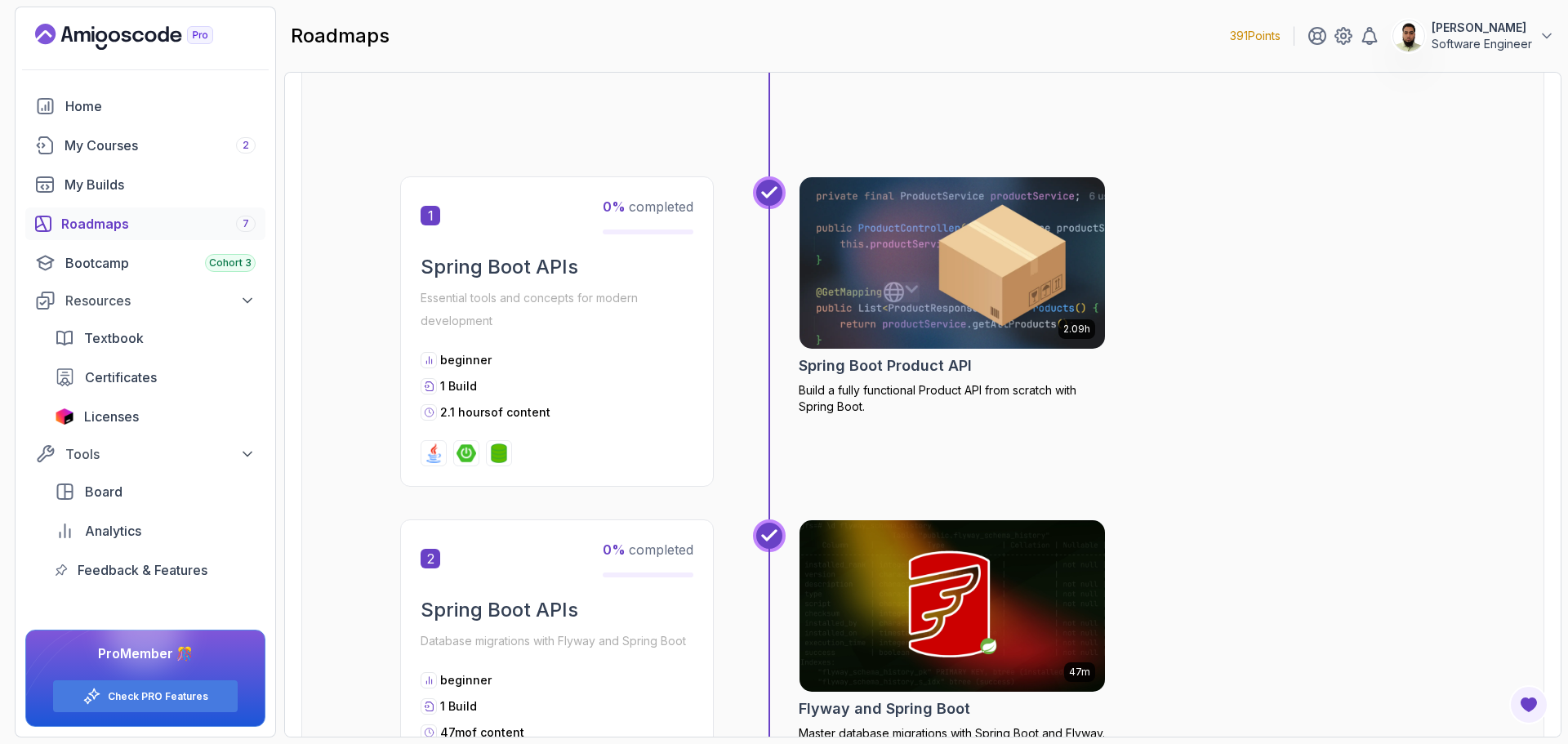
click at [893, 291] on img at bounding box center [953, 263] width 321 height 180
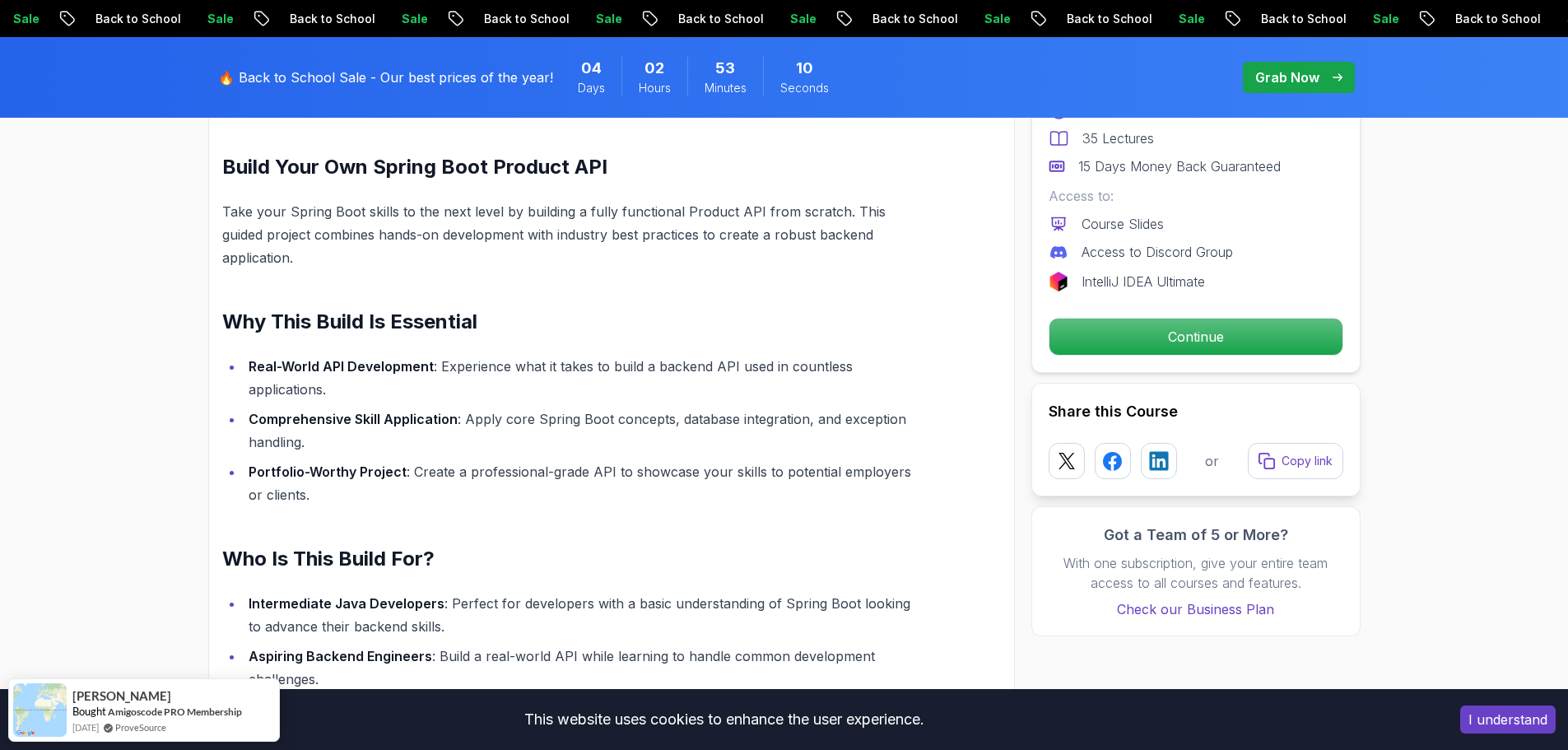
scroll to position [1070, 0]
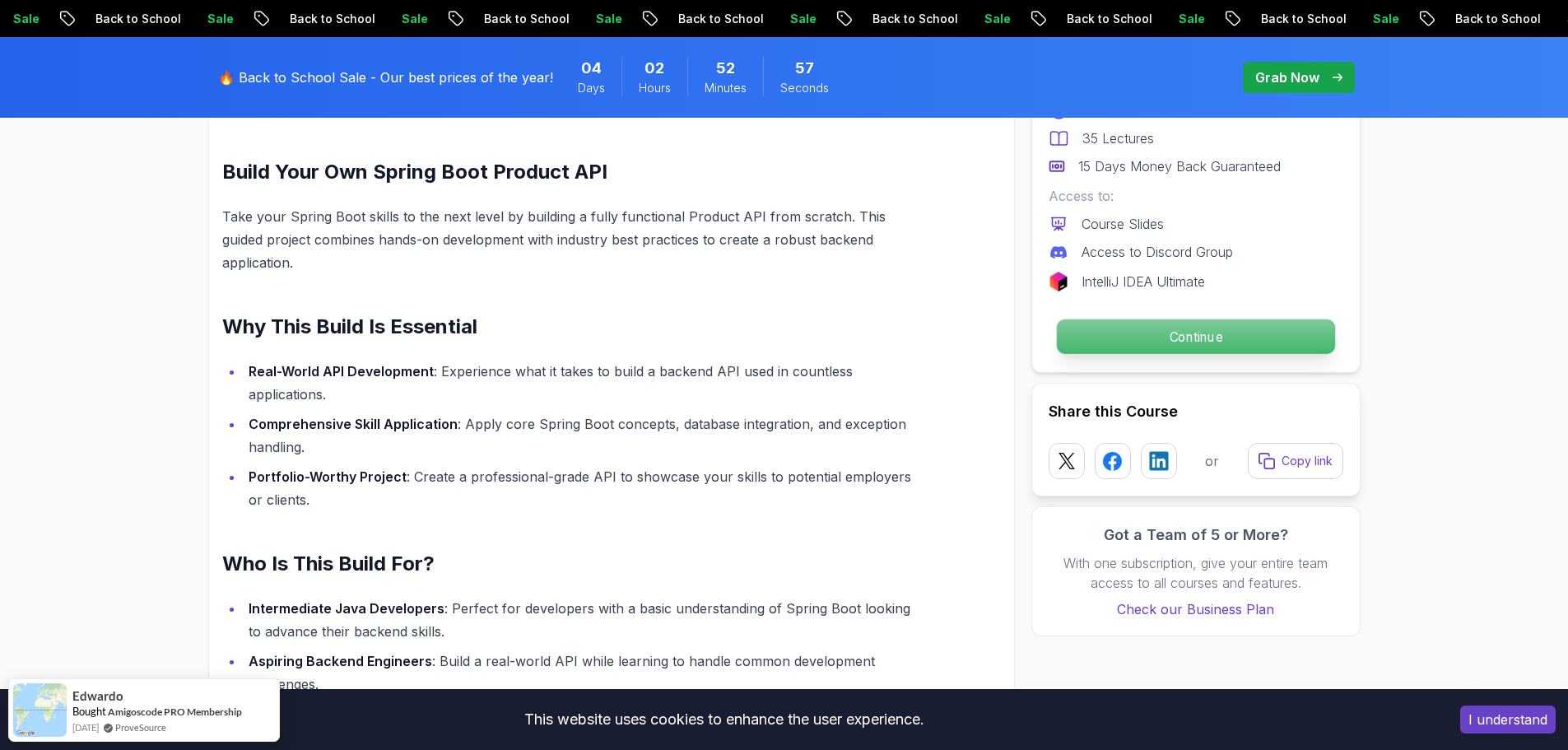
click at [1124, 331] on p "Continue" at bounding box center [1195, 336] width 278 height 34
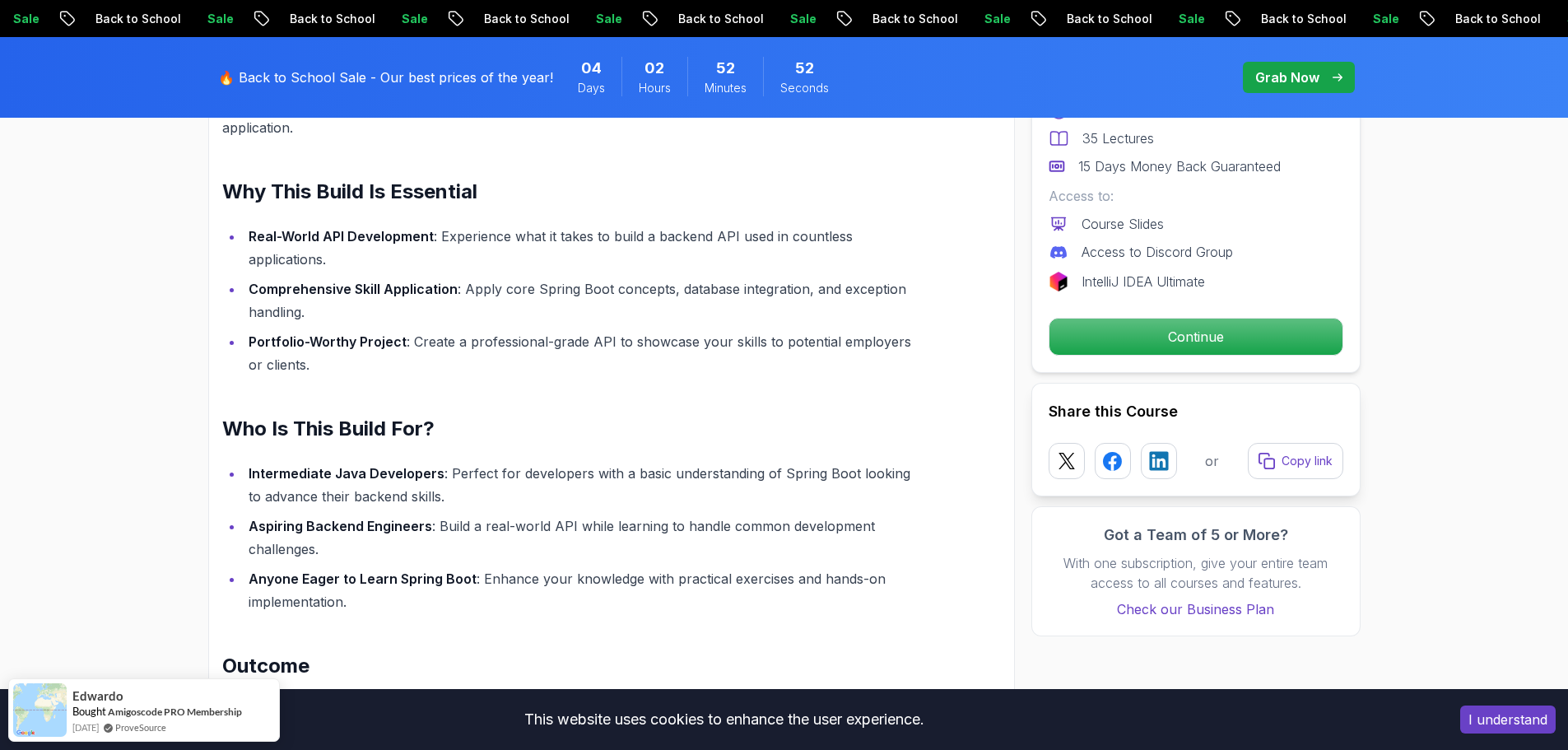
scroll to position [1235, 0]
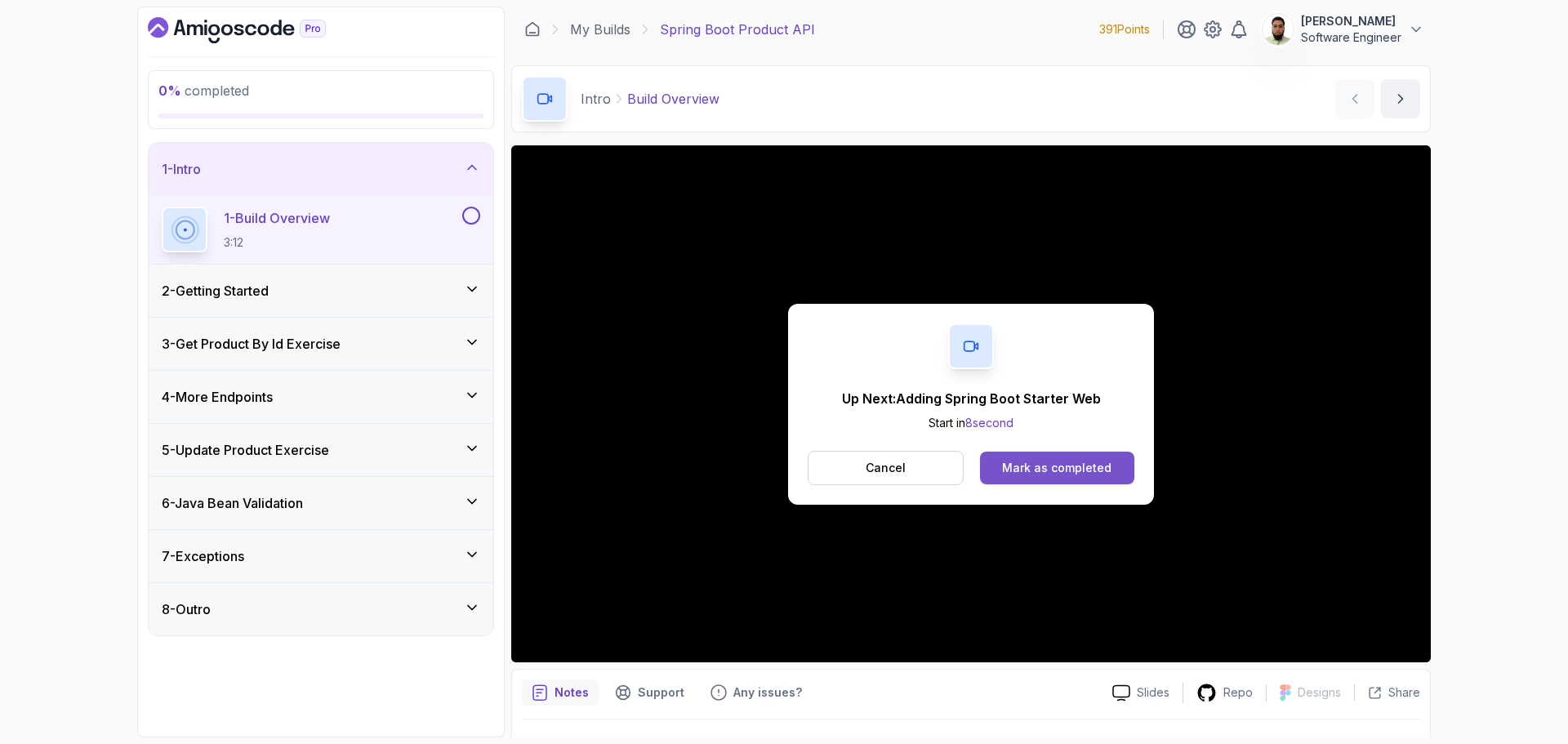
click at [1081, 482] on button "Mark as completed" at bounding box center [1057, 468] width 155 height 33
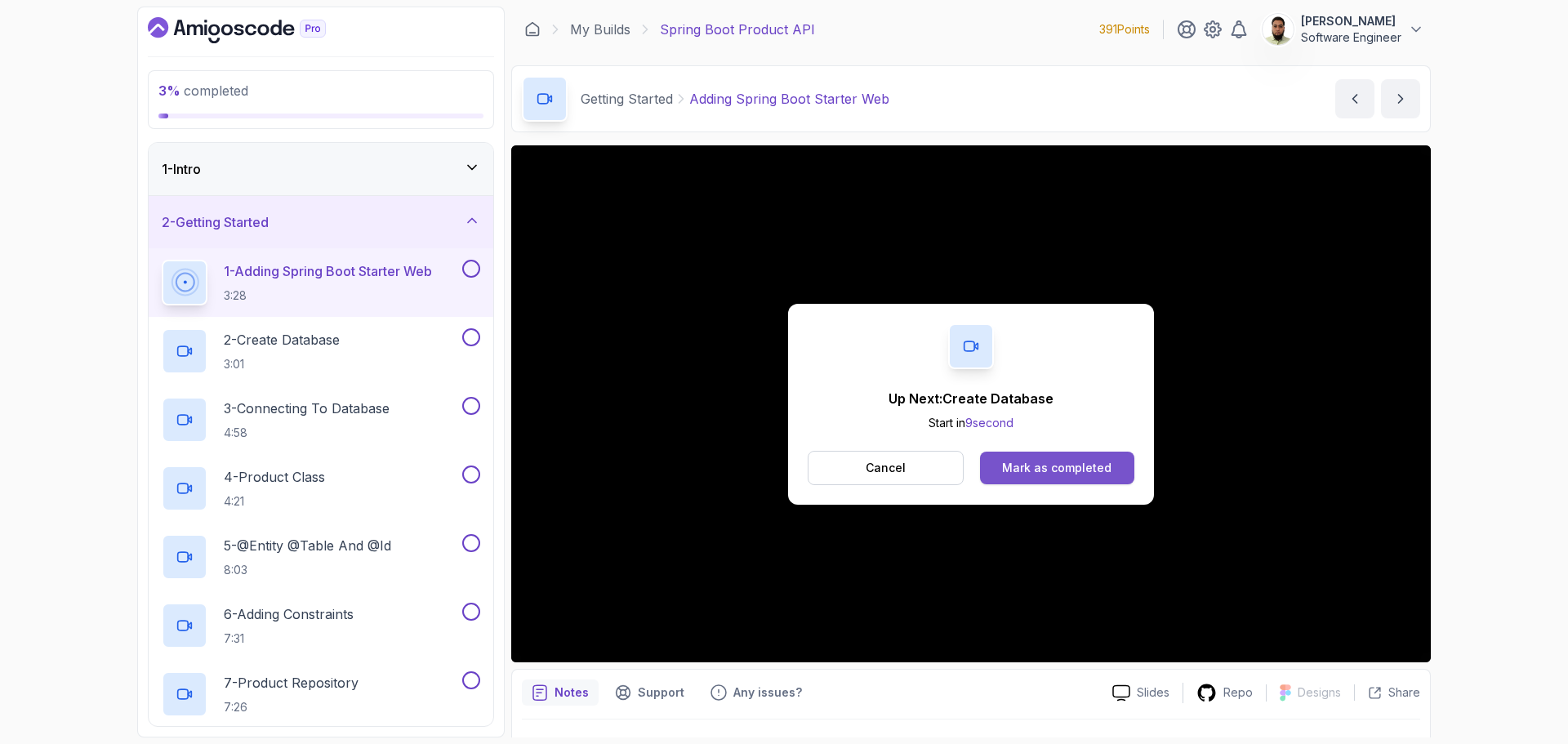
click at [1055, 468] on div "Mark as completed" at bounding box center [1057, 468] width 109 height 16
